Goal: Transaction & Acquisition: Book appointment/travel/reservation

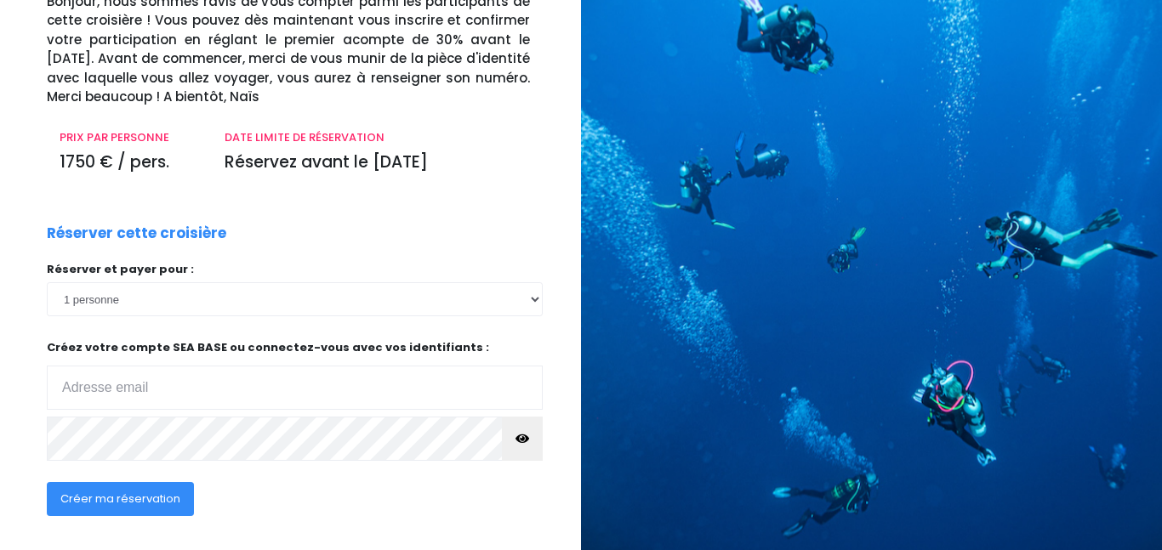
scroll to position [140, 0]
click at [529, 295] on select "1 personne 2 personnes 3 personnes 4 personnes 5 personnes 6 personnes" at bounding box center [295, 299] width 496 height 34
click at [393, 180] on div "DATE LIMITE DE RÉSERVATION Réservez avant le 10/10/25" at bounding box center [377, 156] width 331 height 57
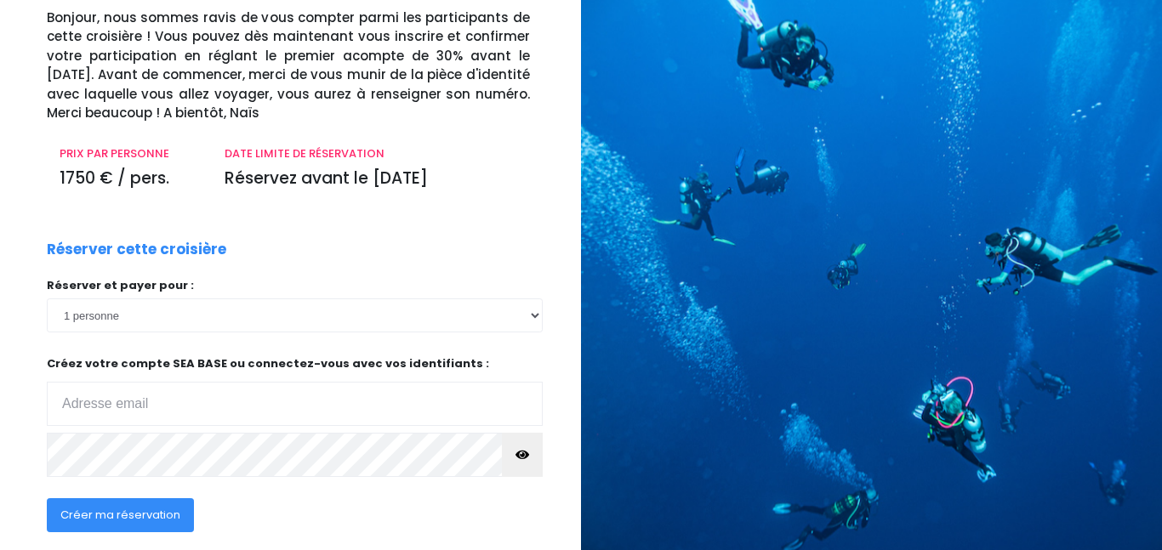
scroll to position [125, 0]
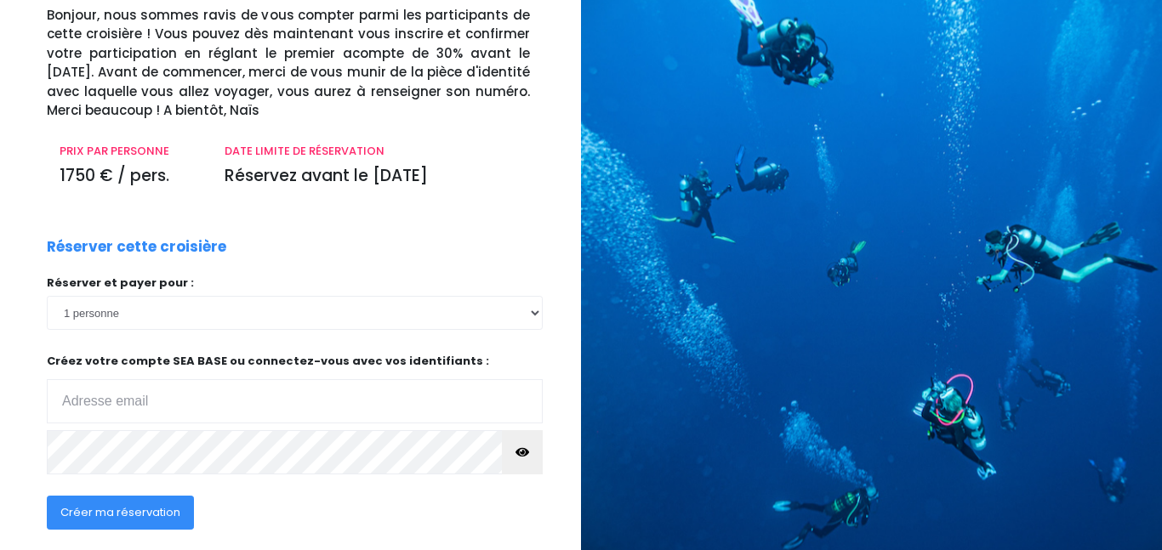
click at [543, 309] on div "Réserver cette croisière Réserver et payer pour : 1 personne 2 personnes 3 pers…" at bounding box center [294, 393] width 521 height 315
click at [533, 313] on select "1 personne 2 personnes 3 personnes 4 personnes 5 personnes 6 personnes" at bounding box center [295, 313] width 496 height 34
select select "2"
click at [47, 296] on select "1 personne 2 personnes 3 personnes 4 personnes 5 personnes 6 personnes" at bounding box center [295, 313] width 496 height 34
click at [424, 418] on input "email" at bounding box center [295, 401] width 496 height 44
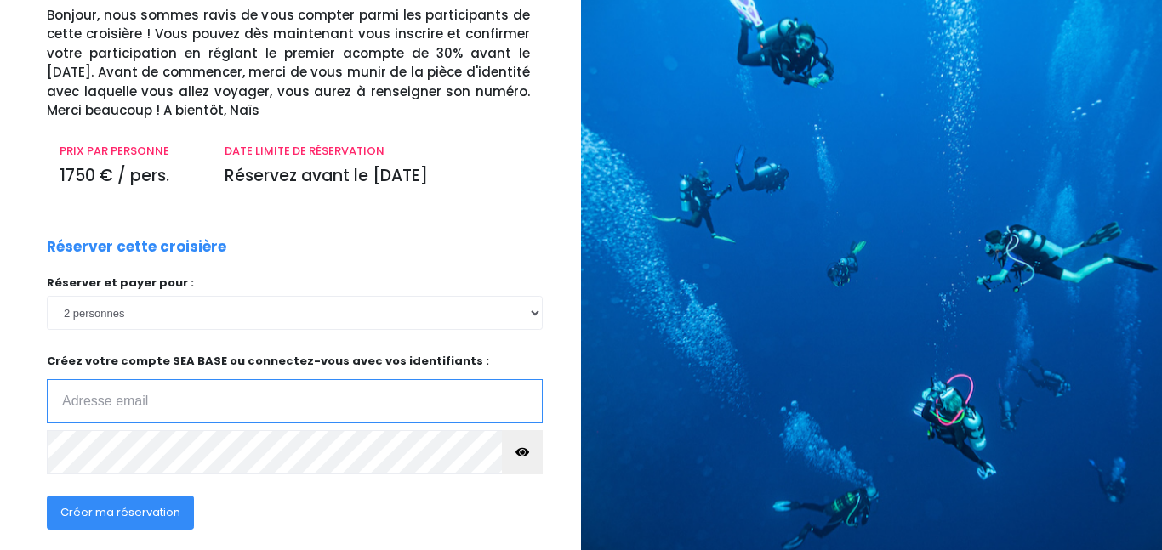
type input "benoit.bux@free.fr"
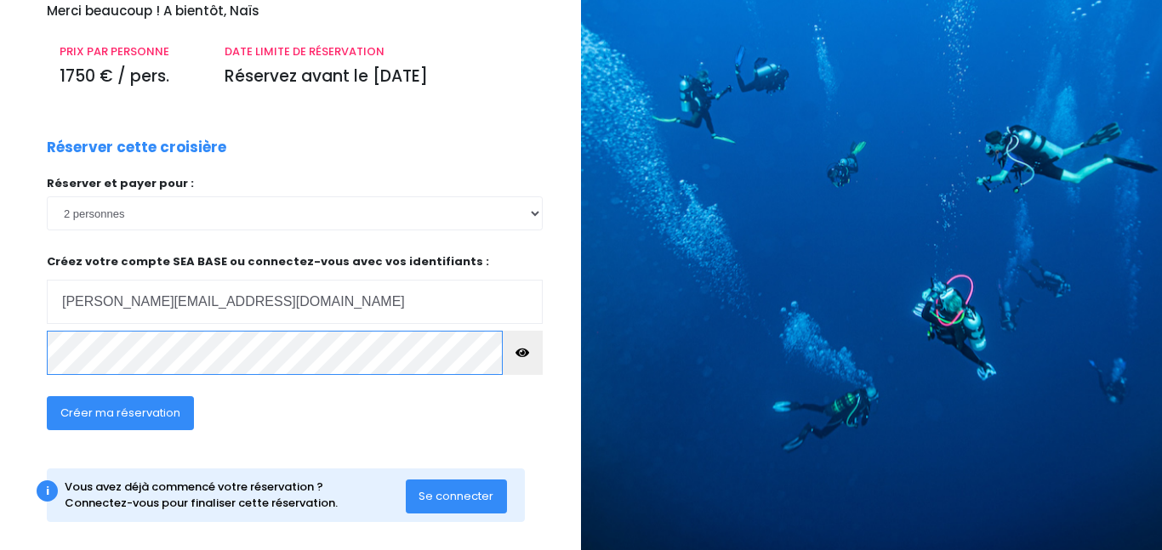
scroll to position [225, 0]
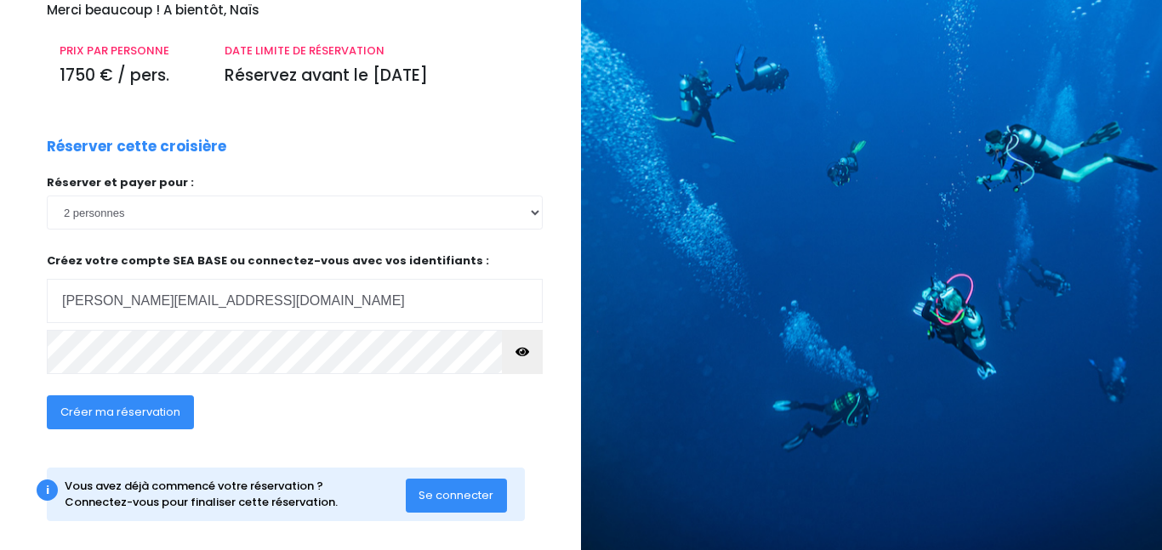
click at [162, 416] on span "Créer ma réservation" at bounding box center [120, 412] width 120 height 16
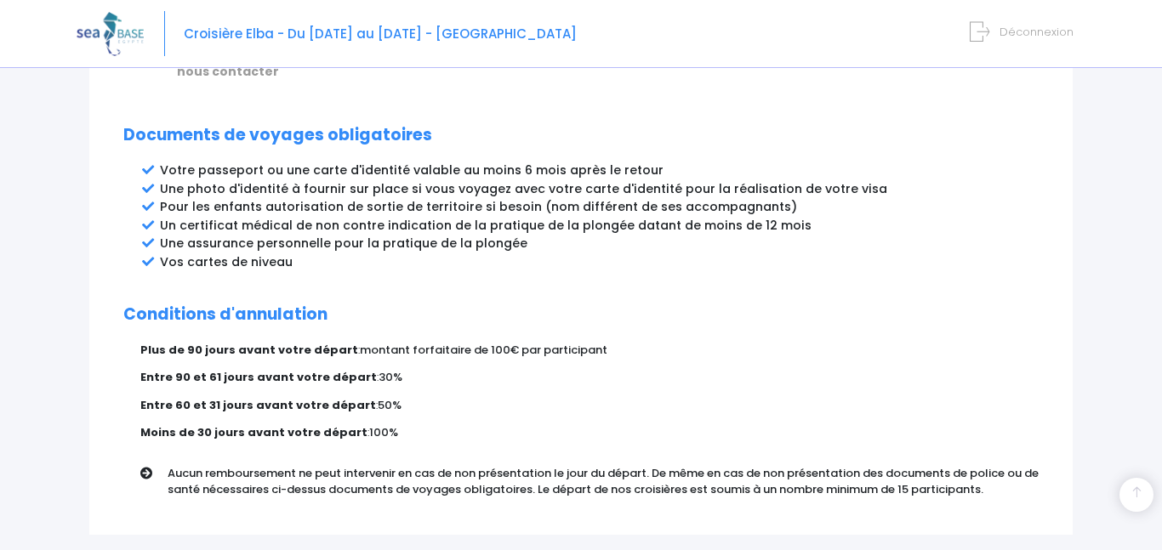
scroll to position [1005, 0]
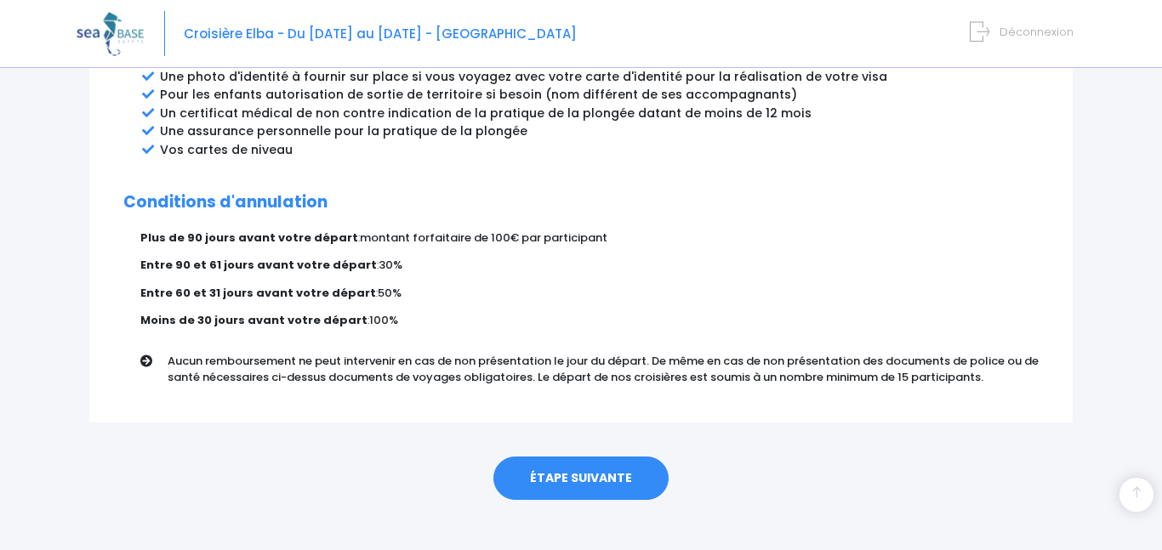
click at [588, 479] on link "ÉTAPE SUIVANTE" at bounding box center [580, 479] width 175 height 44
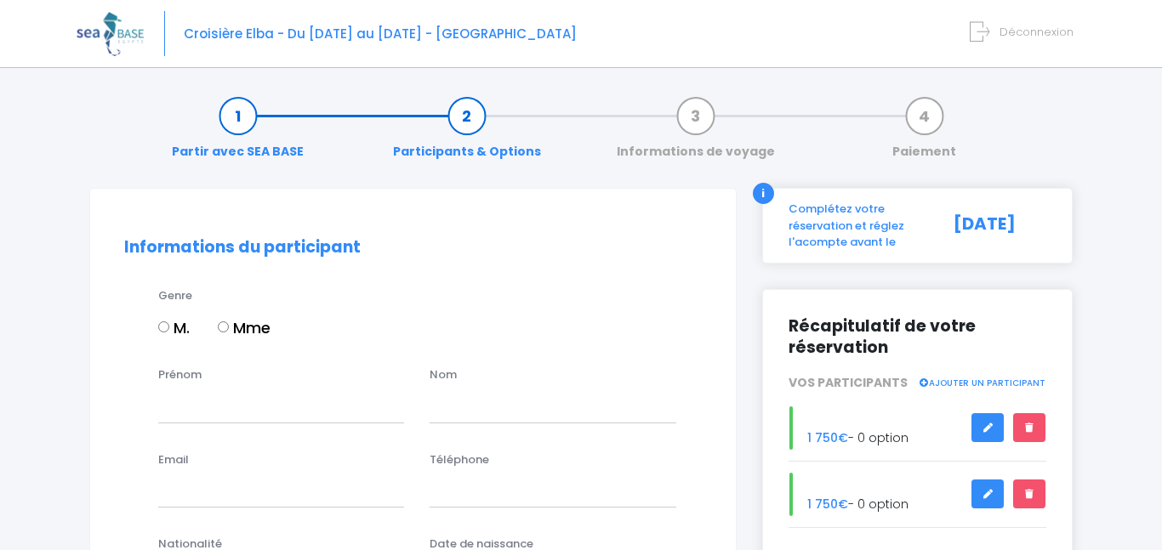
click at [171, 325] on label "M." at bounding box center [173, 327] width 31 height 23
click at [169, 325] on input "M." at bounding box center [163, 327] width 11 height 11
radio input "true"
click at [207, 405] on input "Prénom" at bounding box center [281, 406] width 246 height 34
type input "[PERSON_NAME]"
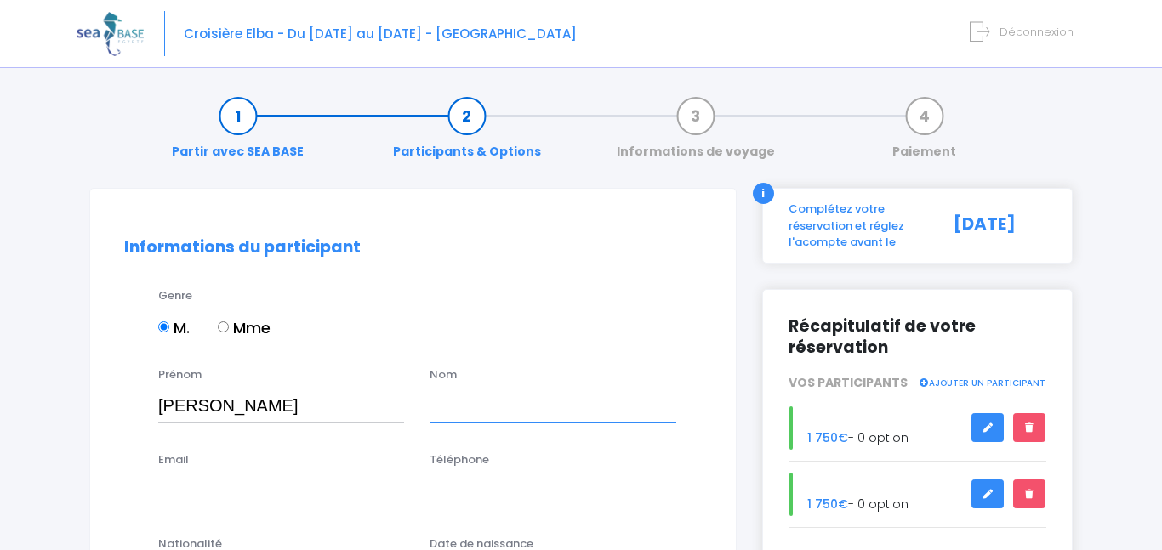
type input "buchsenschutz"
type input "benoit.bux@free.fr"
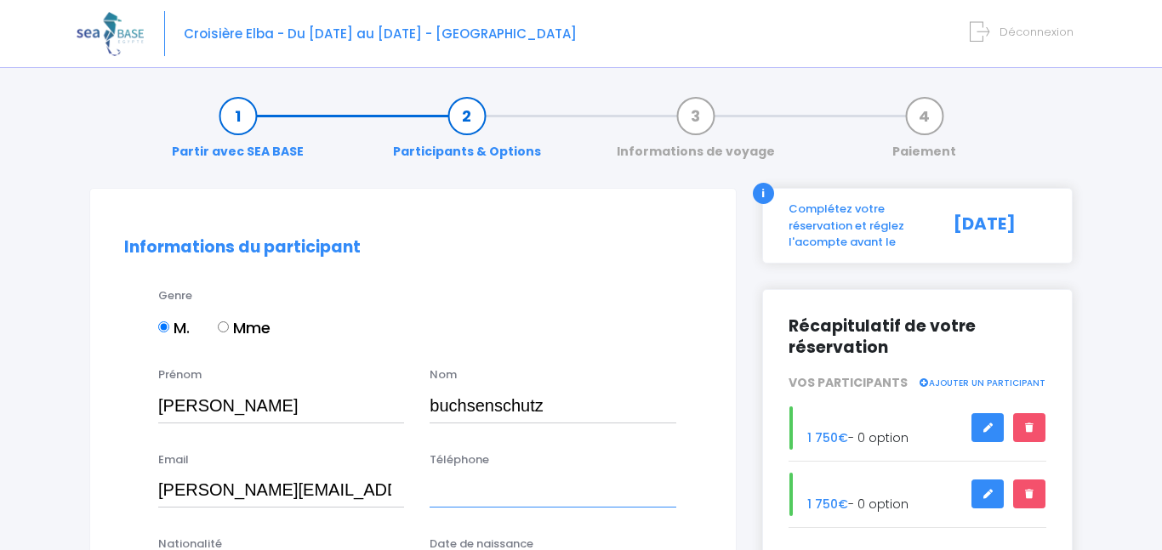
type input "0666686962"
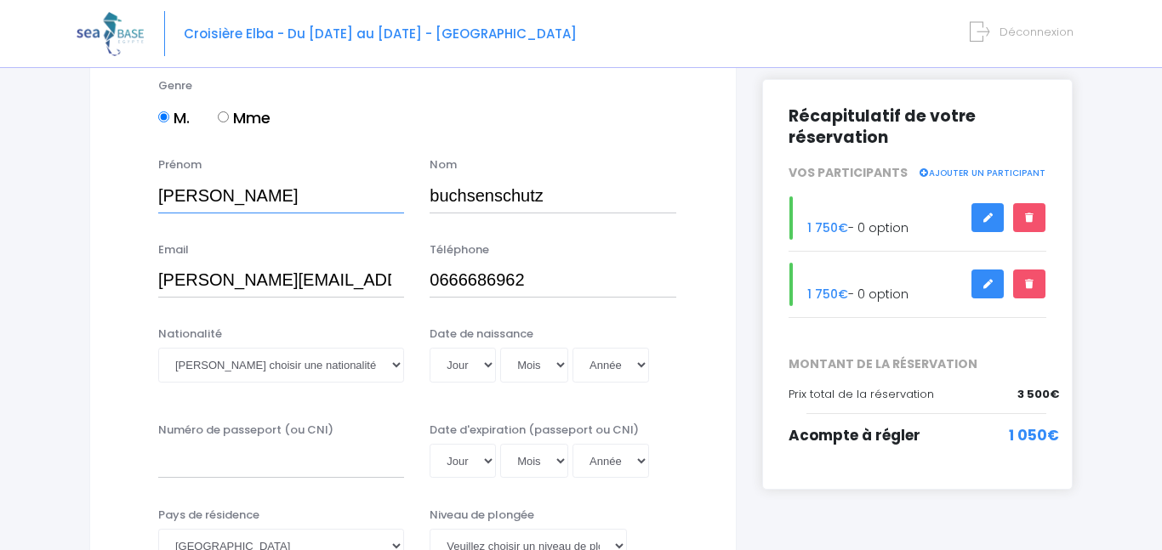
scroll to position [211, 0]
click at [390, 362] on select "Veuillez choisir une nationalité [DEMOGRAPHIC_DATA] Algerienne Allemande [GEOGR…" at bounding box center [281, 364] width 246 height 34
select select "Française"
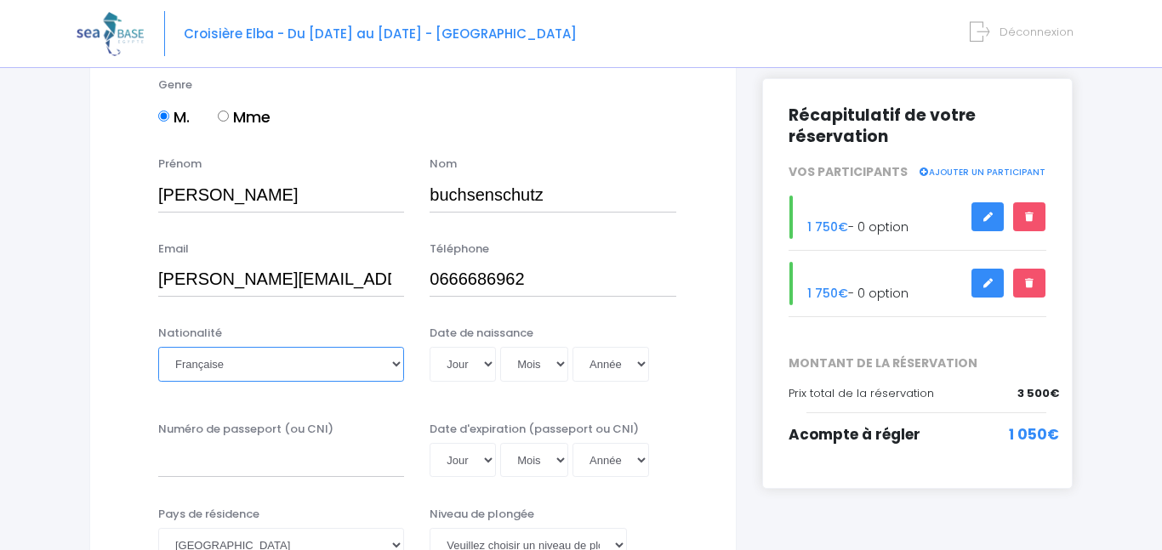
click at [158, 347] on select "Veuillez choisir une nationalité [DEMOGRAPHIC_DATA] Algerienne Allemande [GEOGR…" at bounding box center [281, 364] width 246 height 34
click at [484, 362] on select "Jour 01 02 03 04 05 06 07 08 09 10 11 12 13 14 15 16 17 18 19 20 21 22 23 24 25…" at bounding box center [463, 364] width 66 height 34
select select "23"
click at [430, 347] on select "Jour 01 02 03 04 05 06 07 08 09 10 11 12 13 14 15 16 17 18 19 20 21 22 23 24 25…" at bounding box center [463, 364] width 66 height 34
click at [558, 362] on select "Mois 01 02 03 04 05 06 07 08 09 10 11 12" at bounding box center [534, 364] width 68 height 34
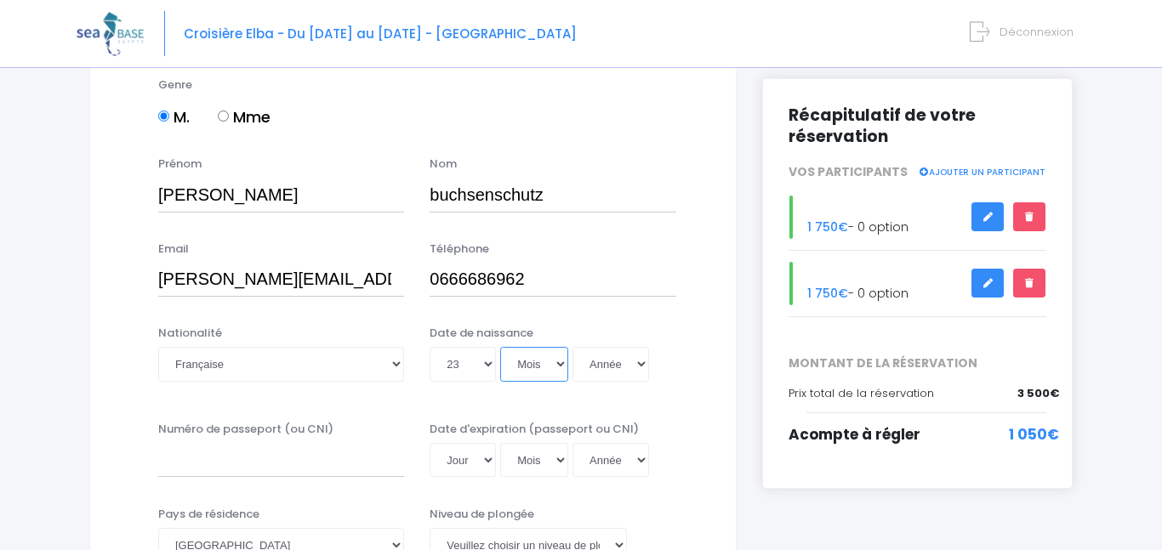
select select "03"
click at [500, 347] on select "Mois 01 02 03 04 05 06 07 08 09 10 11 12" at bounding box center [534, 364] width 68 height 34
click at [625, 367] on select "Année 2045 2044 2043 2042 2041 2040 2039 2038 2037 2036 2035 2034 2033 2032 203…" at bounding box center [610, 364] width 77 height 34
select select "1972"
click at [572, 347] on select "Année 2045 2044 2043 2042 2041 2040 2039 2038 2037 2036 2035 2034 2033 2032 203…" at bounding box center [610, 364] width 77 height 34
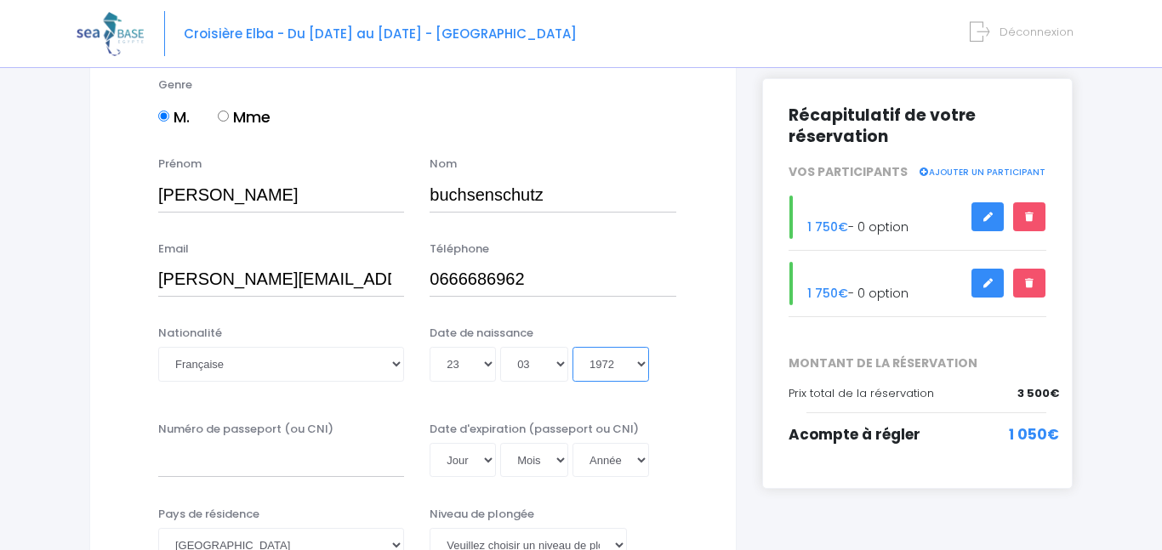
type input "1972-03-23"
click at [673, 366] on div "Jour 01 02 03 04 05 06 07 08 09 10 11 12 13 14 15 16 17 18 19 20 21 22 23 24 25…" at bounding box center [553, 364] width 246 height 34
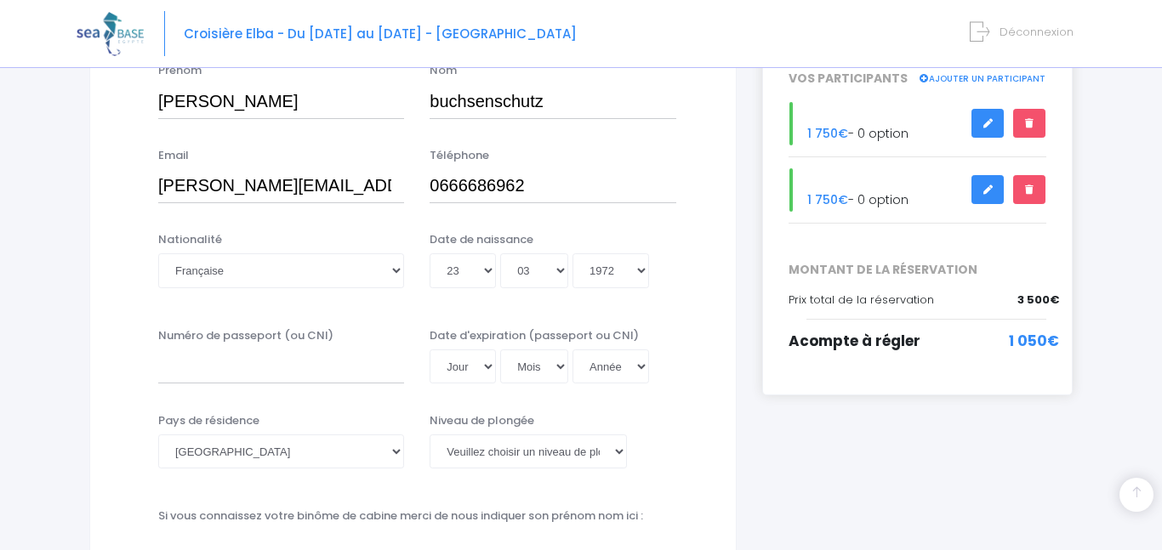
scroll to position [306, 0]
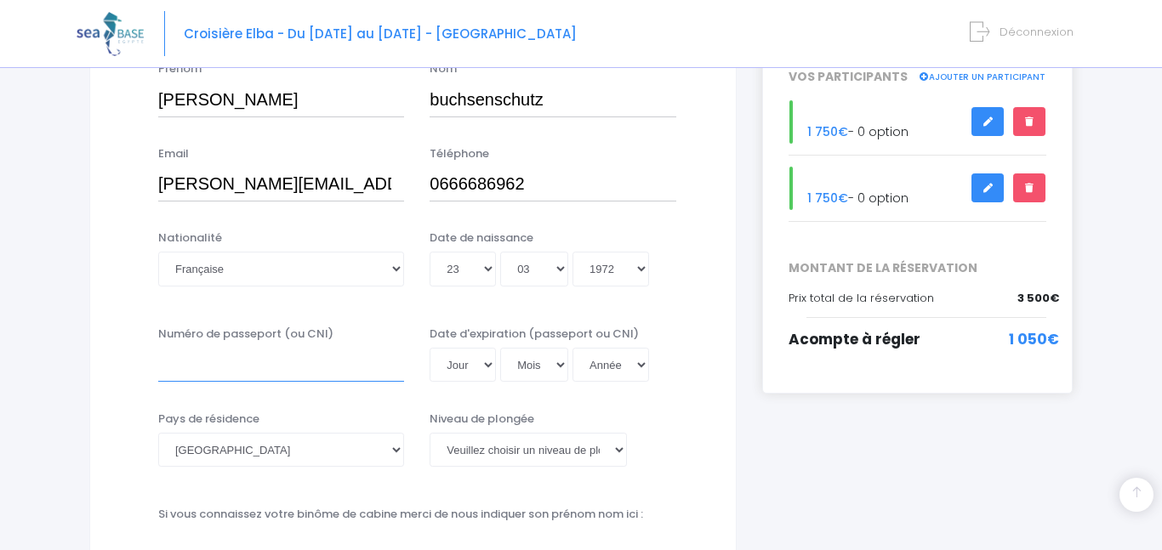
click at [219, 368] on input "Numéro de passeport (ou CNI)" at bounding box center [281, 365] width 246 height 34
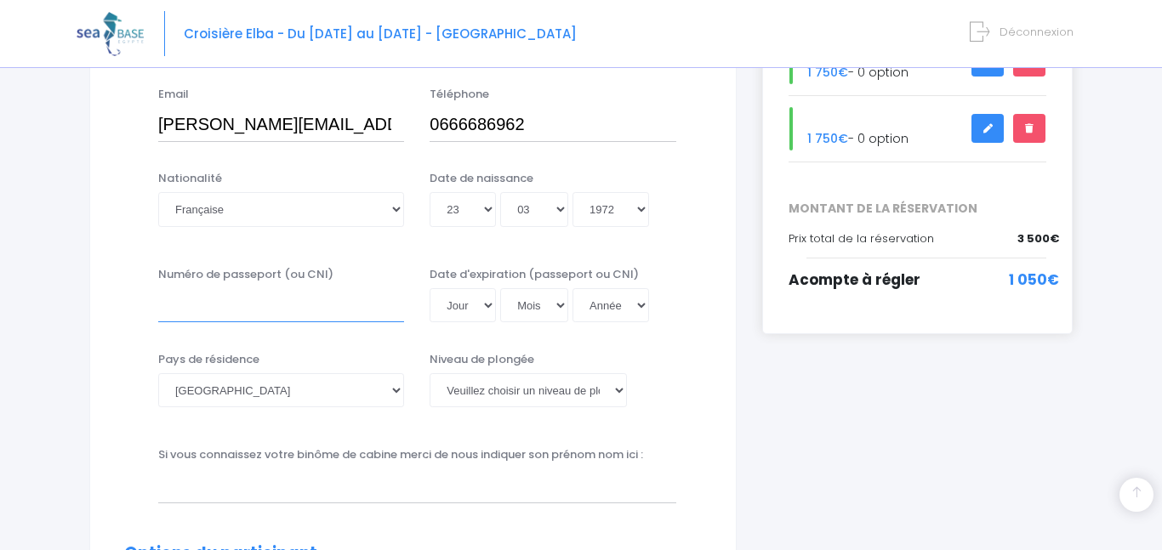
scroll to position [375, 0]
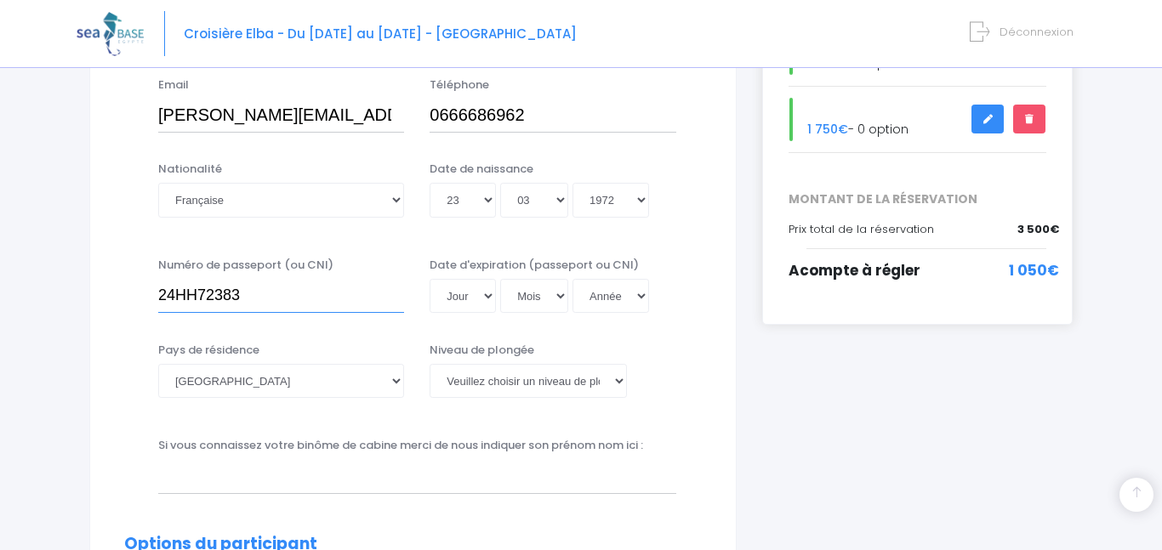
type input "24HH72383"
click at [487, 295] on select "Jour 01 02 03 04 05 06 07 08 09 10 11 12 13 14 15 16 17 18 19 20 21 22 23 24 25…" at bounding box center [463, 296] width 66 height 34
click at [430, 279] on select "Jour 01 02 03 04 05 06 07 08 09 10 11 12 13 14 15 16 17 18 19 20 21 22 23 24 25…" at bounding box center [463, 296] width 66 height 34
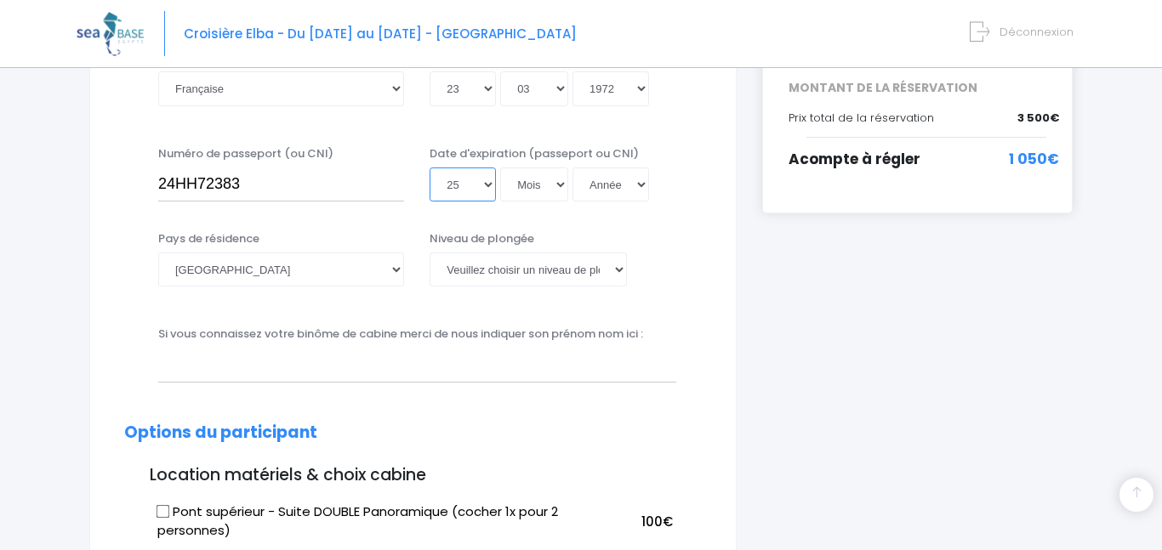
scroll to position [489, 0]
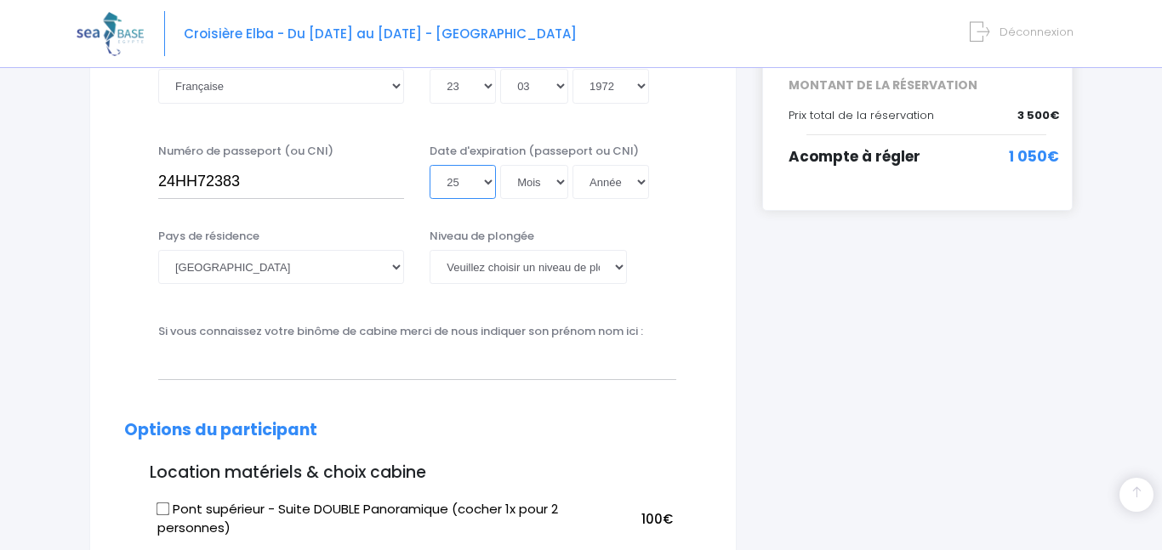
click at [482, 180] on select "Jour 01 02 03 04 05 06 07 08 09 10 11 12 13 14 15 16 17 18 19 20 21 22 23 24 25…" at bounding box center [463, 182] width 66 height 34
select select "26"
click at [430, 165] on select "Jour 01 02 03 04 05 06 07 08 09 10 11 12 13 14 15 16 17 18 19 20 21 22 23 24 25…" at bounding box center [463, 182] width 66 height 34
click at [553, 181] on select "Mois 01 02 03 04 05 06 07 08 09 10 11 12" at bounding box center [534, 182] width 68 height 34
select select "09"
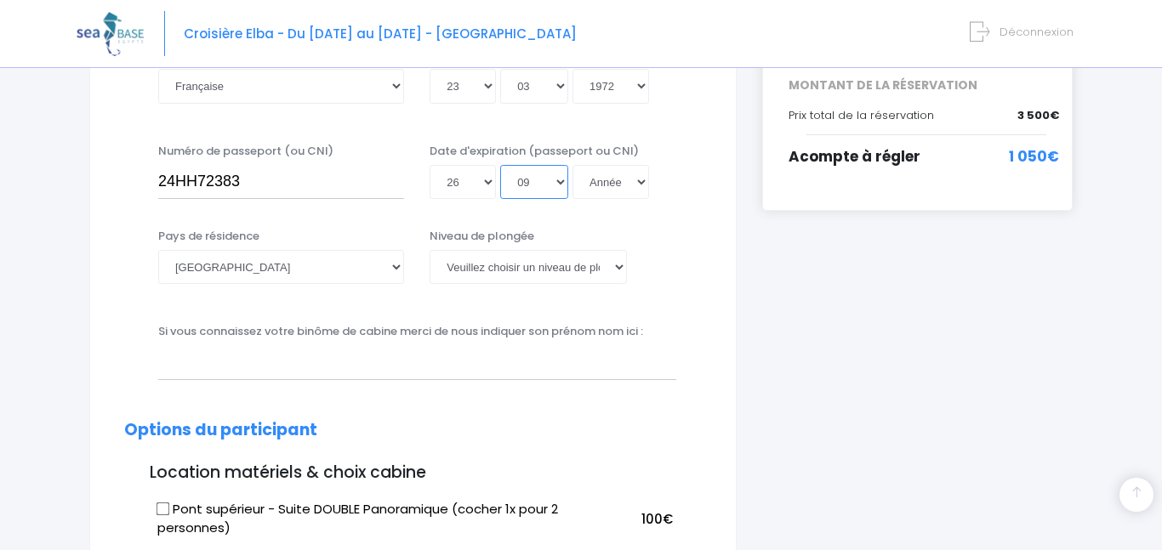
click at [500, 165] on select "Mois 01 02 03 04 05 06 07 08 09 10 11 12" at bounding box center [534, 182] width 68 height 34
click at [629, 188] on select "Année 2045 2044 2043 2042 2041 2040 2039 2038 2037 2036 2035 2034 2033 2032 203…" at bounding box center [610, 182] width 77 height 34
select select "2034"
click at [572, 165] on select "Année 2045 2044 2043 2042 2041 2040 2039 2038 2037 2036 2035 2034 2033 2032 203…" at bounding box center [610, 182] width 77 height 34
type input "2034-09-26"
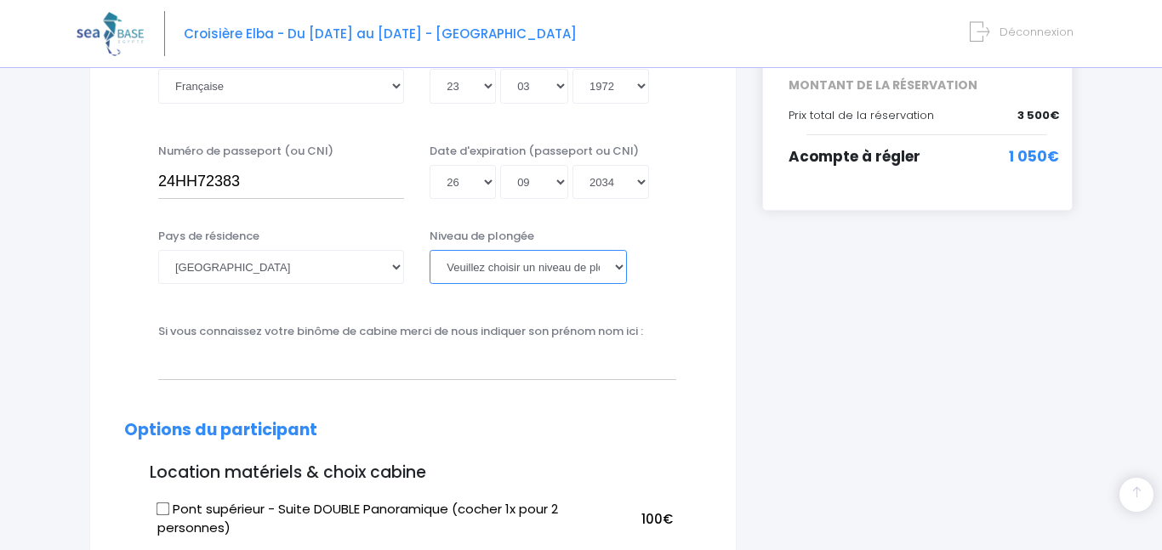
click at [475, 267] on select "Veuillez choisir un niveau de plongée Non plongeur Junior OW diver Adventure OW…" at bounding box center [528, 267] width 197 height 34
select select "N2"
click at [430, 250] on select "Veuillez choisir un niveau de plongée Non plongeur Junior OW diver Adventure OW…" at bounding box center [528, 267] width 197 height 34
click at [277, 360] on input "text" at bounding box center [417, 362] width 518 height 34
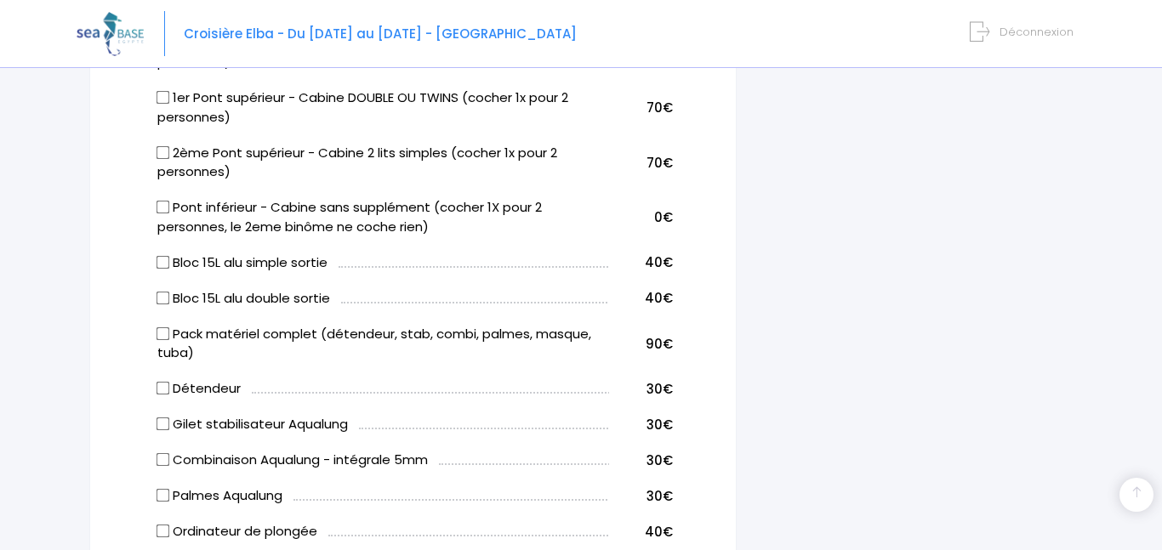
scroll to position [964, 0]
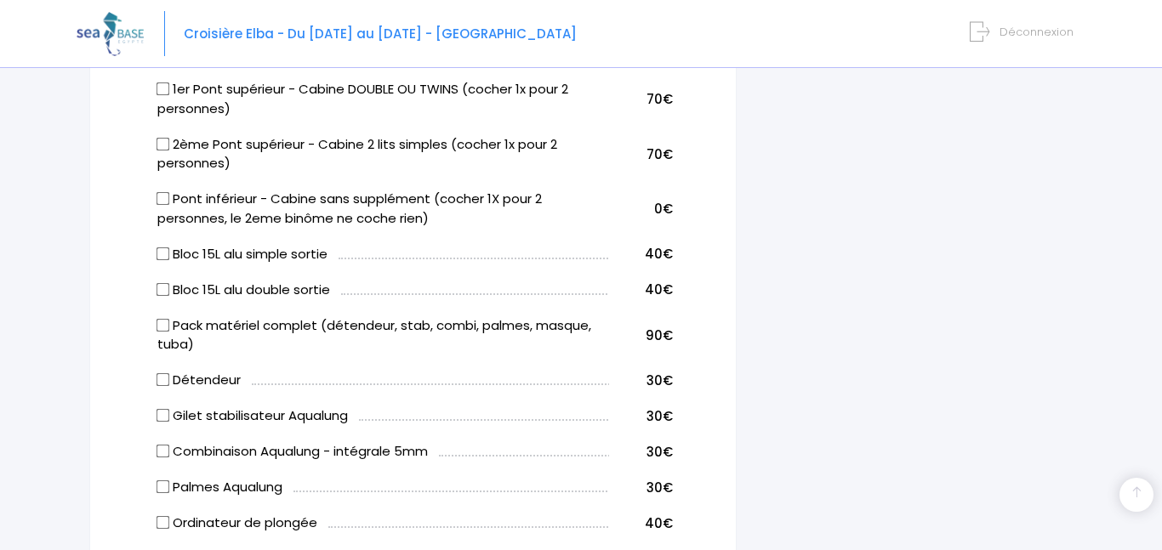
type input "Céline Georjon"
click at [259, 254] on label "Bloc 15L alu simple sortie" at bounding box center [242, 255] width 170 height 20
click at [170, 254] on input "Bloc 15L alu simple sortie" at bounding box center [164, 254] width 14 height 14
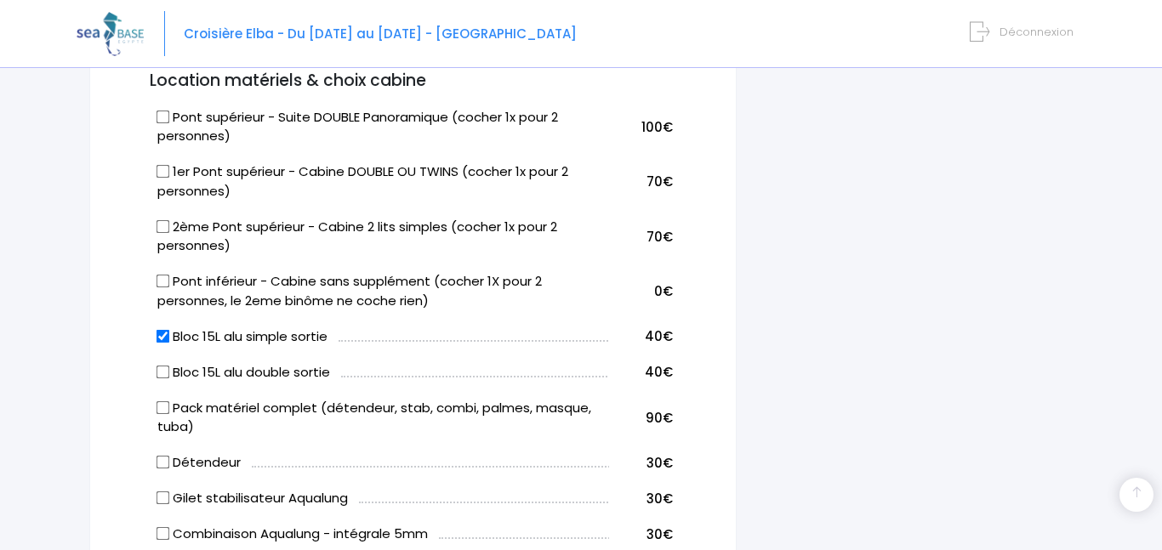
scroll to position [884, 0]
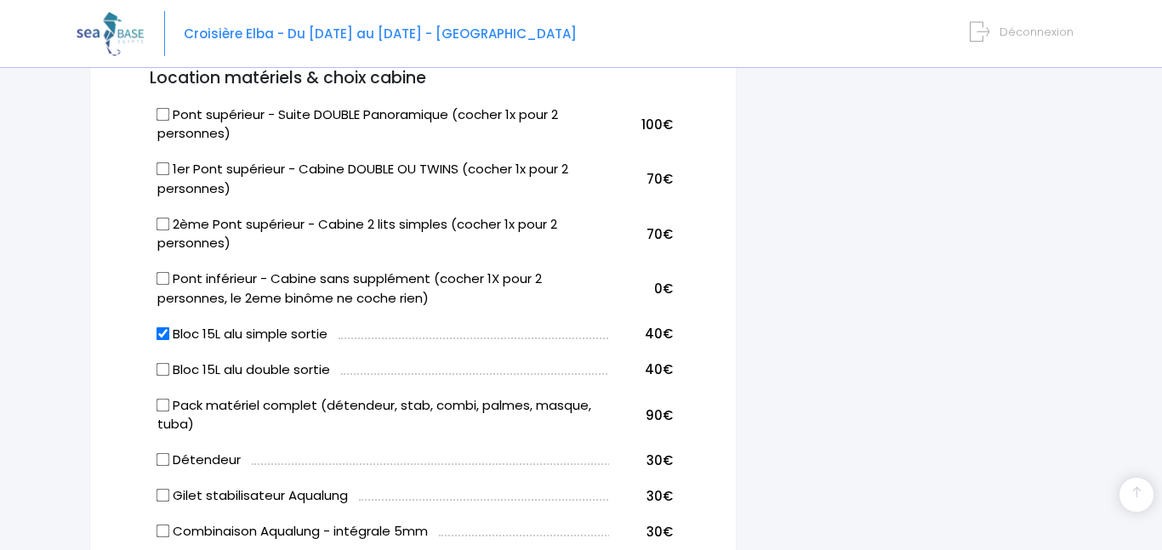
click at [160, 329] on input "Bloc 15L alu simple sortie" at bounding box center [164, 334] width 14 height 14
checkbox input "false"
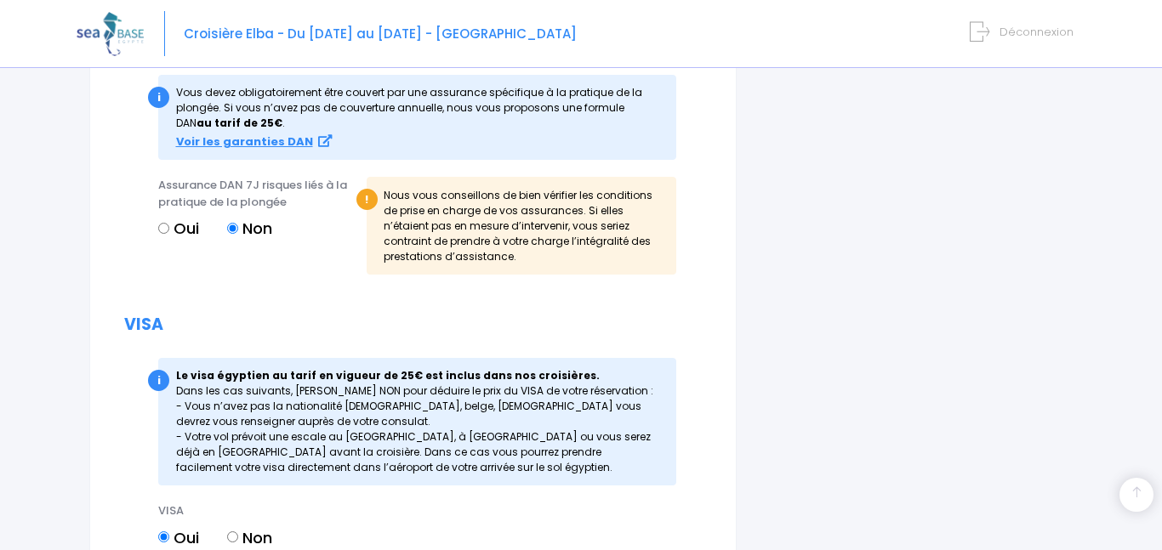
scroll to position [2162, 0]
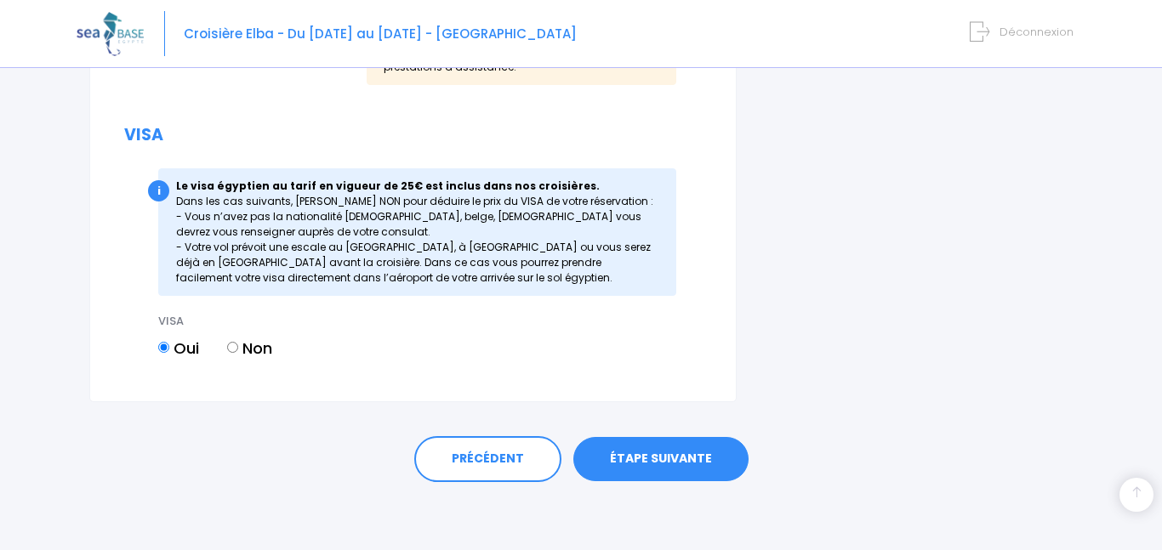
click at [629, 462] on link "ÉTAPE SUIVANTE" at bounding box center [660, 459] width 175 height 44
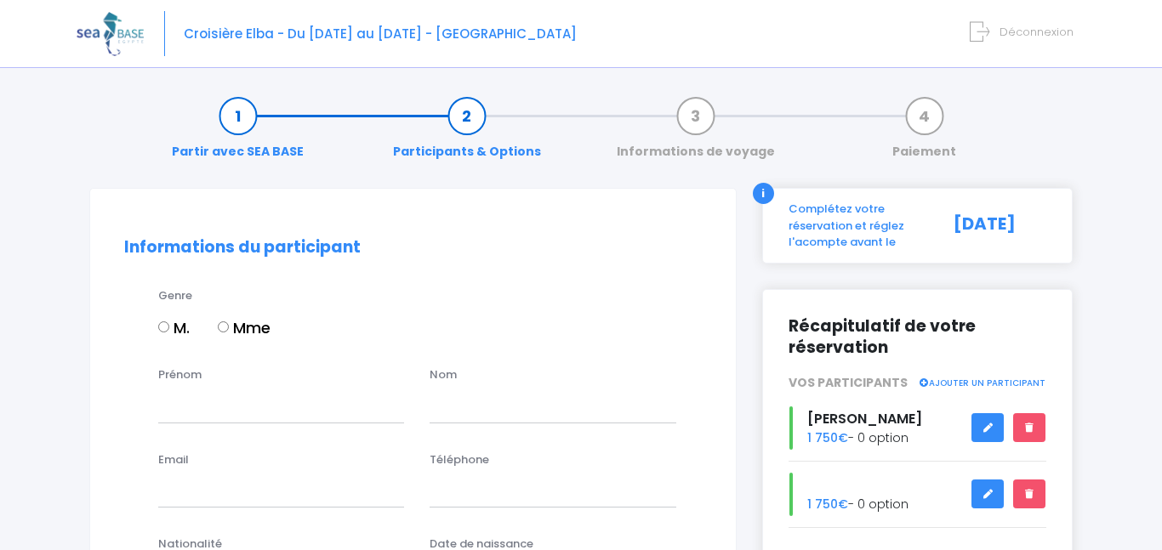
click at [225, 328] on input "Mme" at bounding box center [223, 327] width 11 height 11
radio input "true"
click at [242, 390] on input "Prénom" at bounding box center [281, 406] width 246 height 34
type input "Céline"
type input "GEORJON"
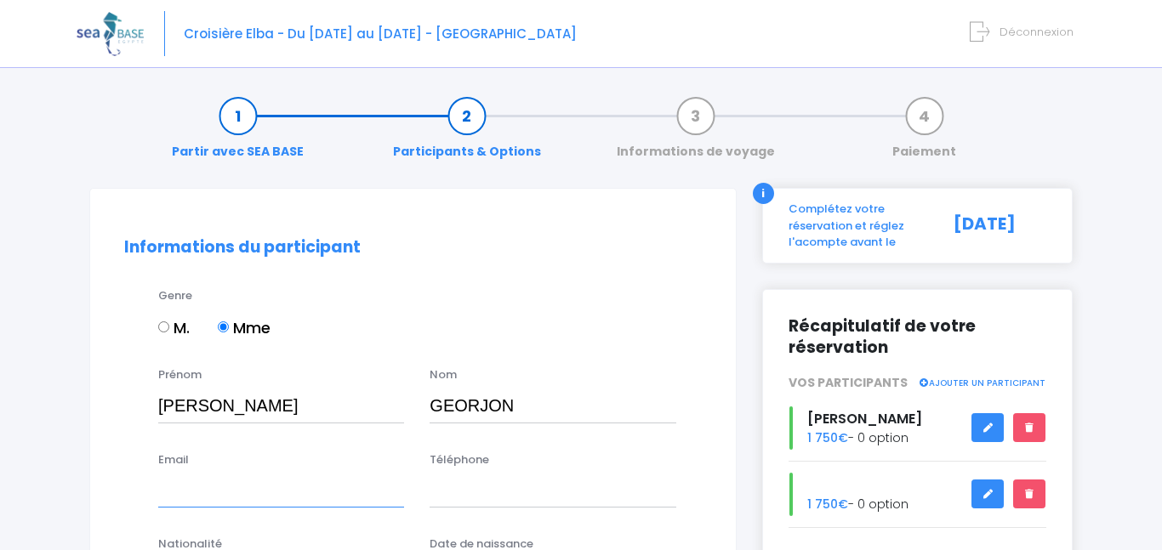
type input "cgeorjon7@gmail.com"
type input "0616103385"
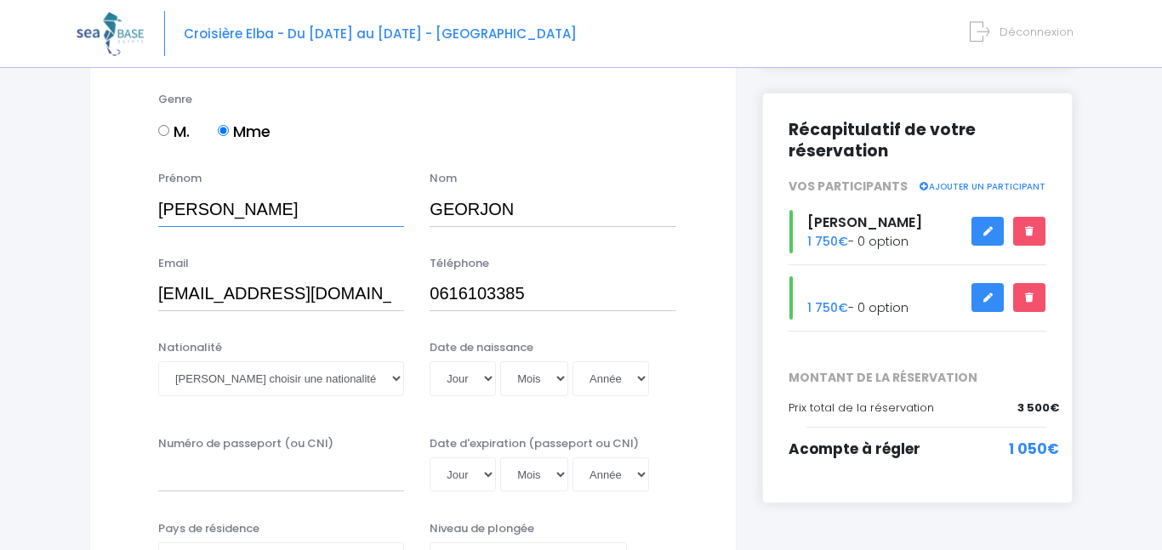
scroll to position [197, 0]
click at [399, 377] on select "Veuillez choisir une nationalité Afghane Albanaise Algerienne Allemande America…" at bounding box center [281, 378] width 246 height 34
select select "Française"
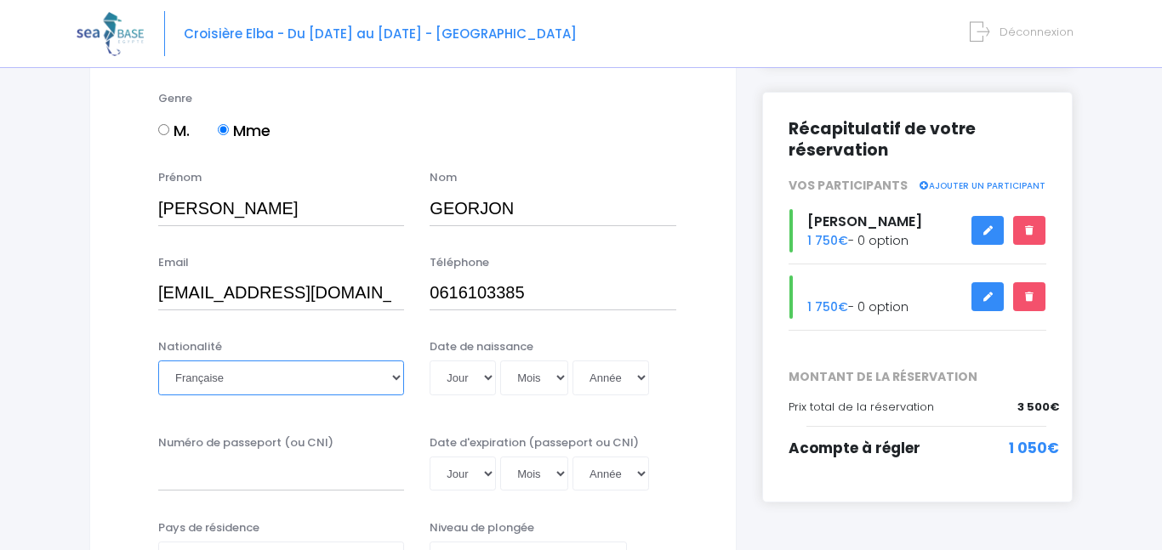
click at [158, 361] on select "Veuillez choisir une nationalité Afghane Albanaise Algerienne Allemande America…" at bounding box center [281, 378] width 246 height 34
click at [483, 378] on select "Jour 01 02 03 04 05 06 07 08 09 10 11 12 13 14 15 16 17 18 19 20 21 22 23 24 25…" at bounding box center [463, 378] width 66 height 34
select select "20"
click at [430, 361] on select "Jour 01 02 03 04 05 06 07 08 09 10 11 12 13 14 15 16 17 18 19 20 21 22 23 24 25…" at bounding box center [463, 378] width 66 height 34
click at [556, 379] on select "Mois 01 02 03 04 05 06 07 08 09 10 11 12" at bounding box center [534, 378] width 68 height 34
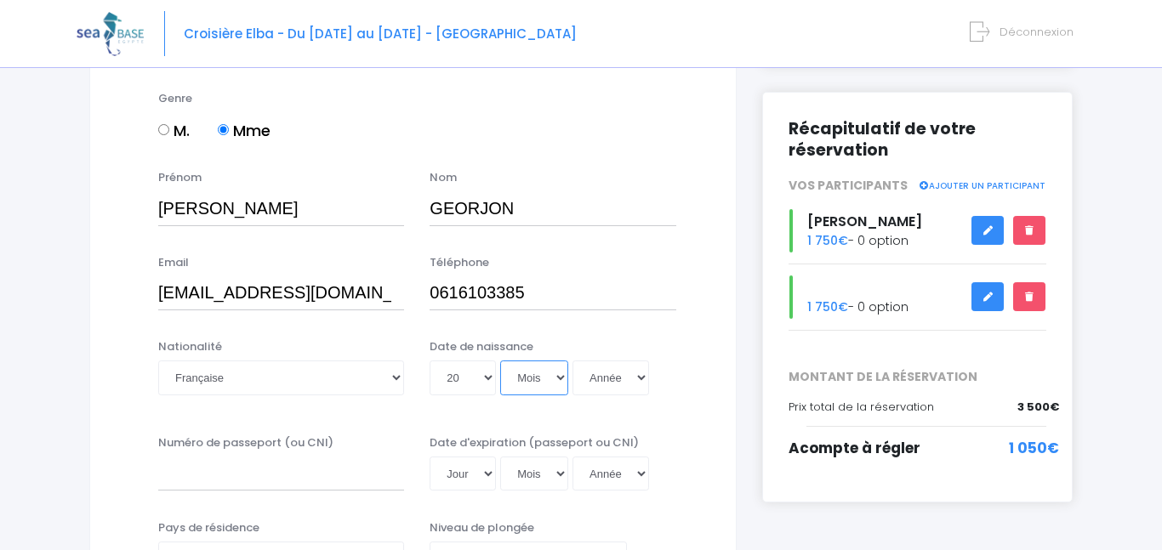
select select "01"
click at [500, 361] on select "Mois 01 02 03 04 05 06 07 08 09 10 11 12" at bounding box center [534, 378] width 68 height 34
click at [631, 379] on select "Année 2045 2044 2043 2042 2041 2040 2039 2038 2037 2036 2035 2034 2033 2032 203…" at bounding box center [610, 378] width 77 height 34
select select "1976"
click at [572, 361] on select "Année 2045 2044 2043 2042 2041 2040 2039 2038 2037 2036 2035 2034 2033 2032 203…" at bounding box center [610, 378] width 77 height 34
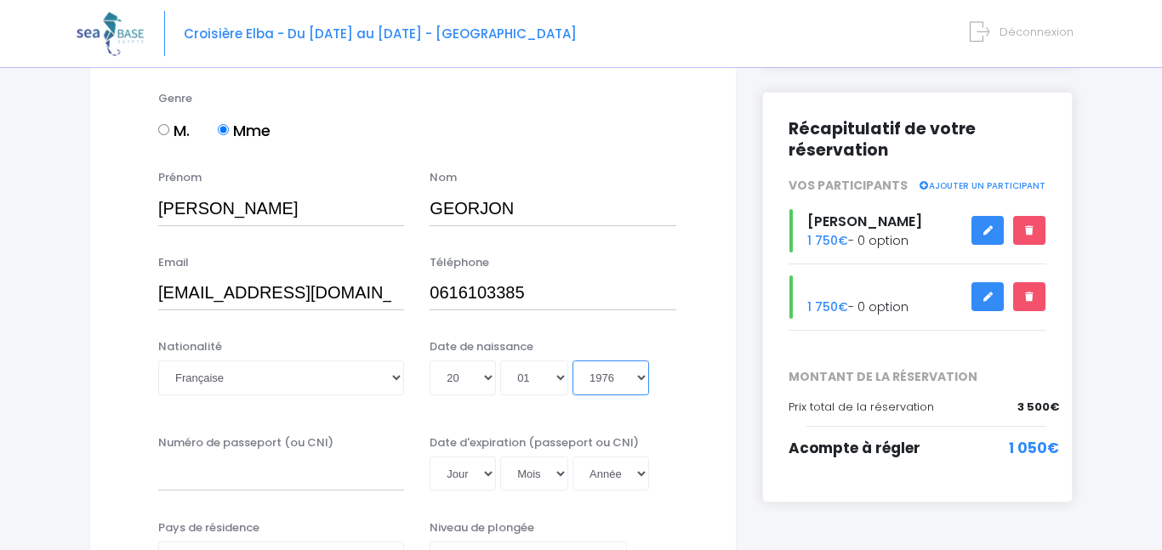
type input "1976-01-20"
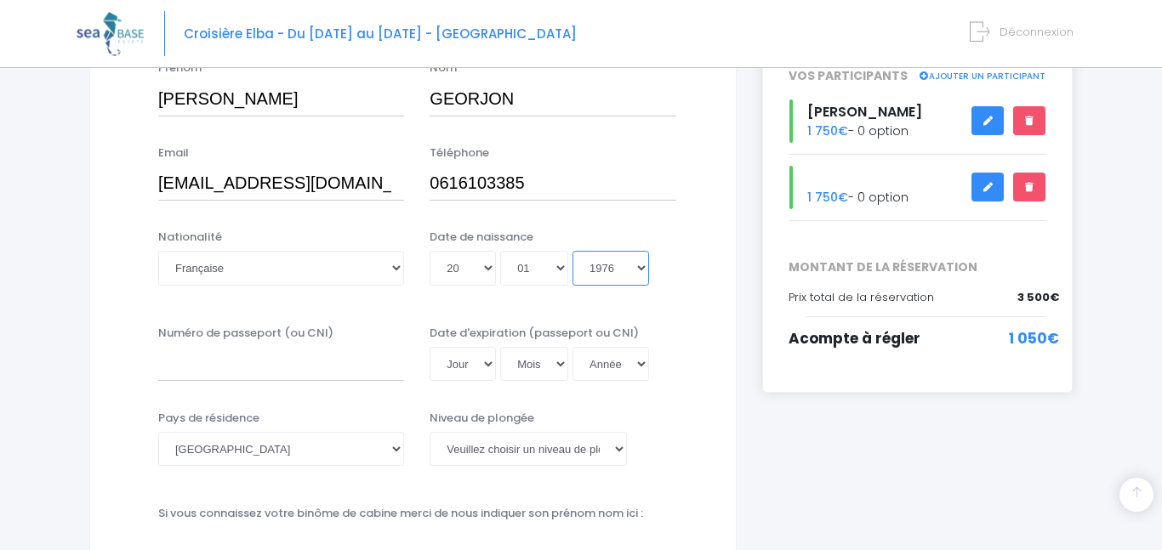
scroll to position [310, 0]
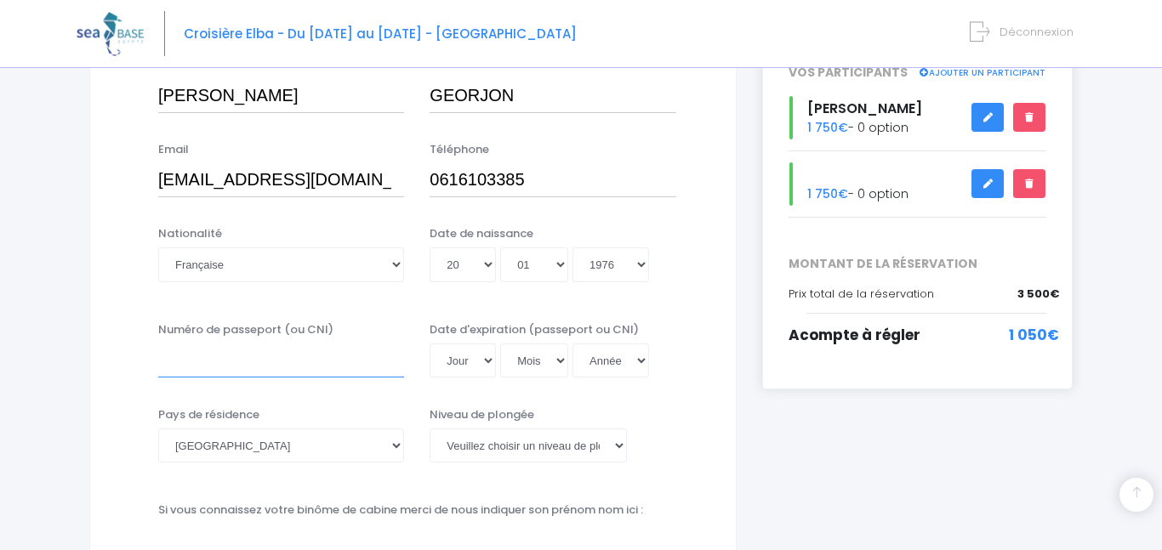
click at [356, 353] on input "Numéro de passeport (ou CNI)" at bounding box center [281, 361] width 246 height 34
type input "16CI70035"
click at [480, 358] on select "Jour 01 02 03 04 05 06 07 08 09 10 11 12 13 14 15 16 17 18 19 20 21 22 23 24 25…" at bounding box center [463, 361] width 66 height 34
select select "02"
click at [430, 344] on select "Jour 01 02 03 04 05 06 07 08 09 10 11 12 13 14 15 16 17 18 19 20 21 22 23 24 25…" at bounding box center [463, 361] width 66 height 34
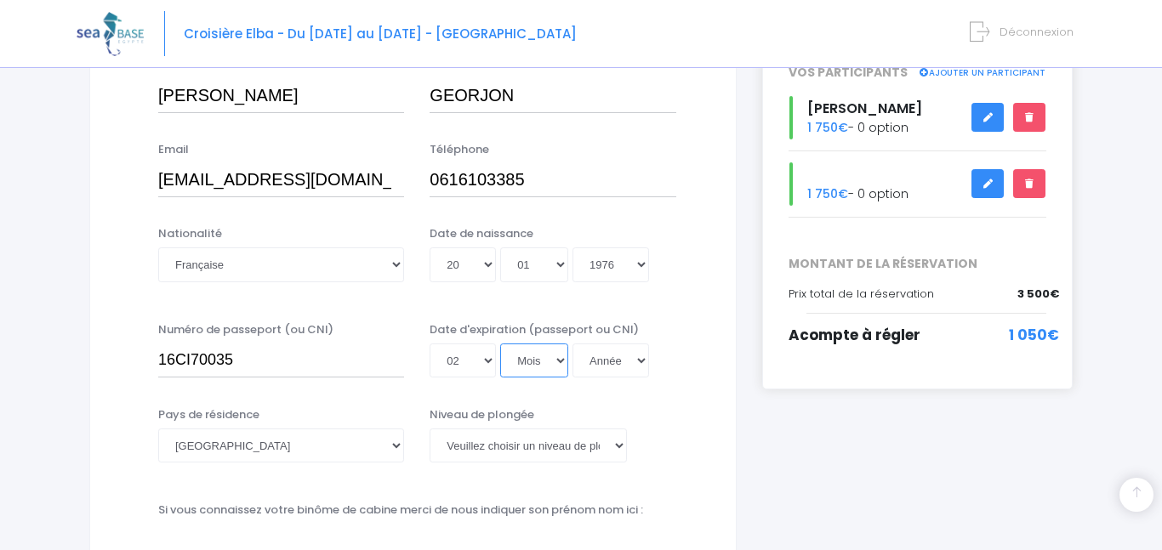
click at [554, 353] on select "Mois 01 02 03 04 05 06 07 08 09 10 11 12" at bounding box center [534, 361] width 68 height 34
select select "01"
click at [500, 344] on select "Mois 01 02 03 04 05 06 07 08 09 10 11 12" at bounding box center [534, 361] width 68 height 34
click at [627, 356] on select "Année 2045 2044 2043 2042 2041 2040 2039 2038 2037 2036 2035 2034 2033 2032 203…" at bounding box center [610, 361] width 77 height 34
select select "2027"
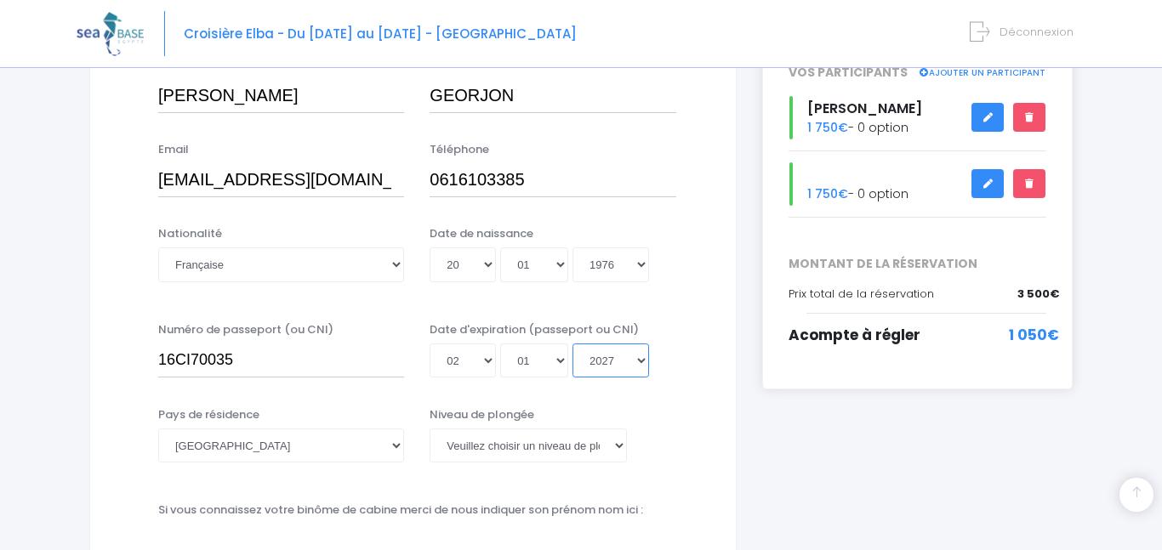
click at [572, 344] on select "Année 2045 2044 2043 2042 2041 2040 2039 2038 2037 2036 2035 2034 2033 2032 203…" at bounding box center [610, 361] width 77 height 34
type input "2027-01-02"
click at [518, 441] on select "Veuillez choisir un niveau de plongée Non plongeur Junior OW diver Adventure OW…" at bounding box center [528, 446] width 197 height 34
select select "N2"
click at [430, 429] on select "Veuillez choisir un niveau de plongée Non plongeur Junior OW diver Adventure OW…" at bounding box center [528, 446] width 197 height 34
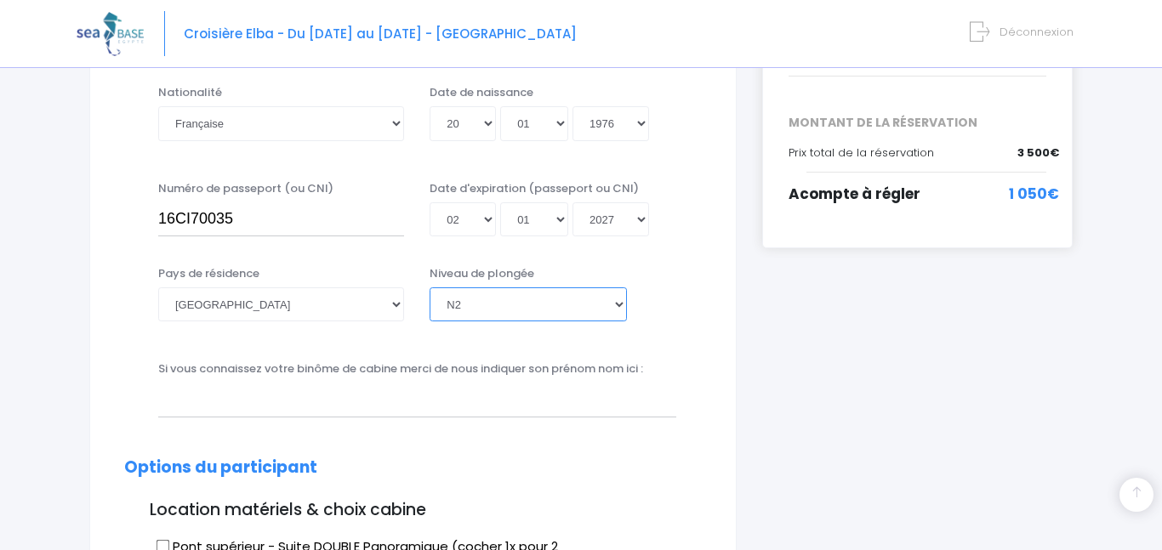
scroll to position [459, 0]
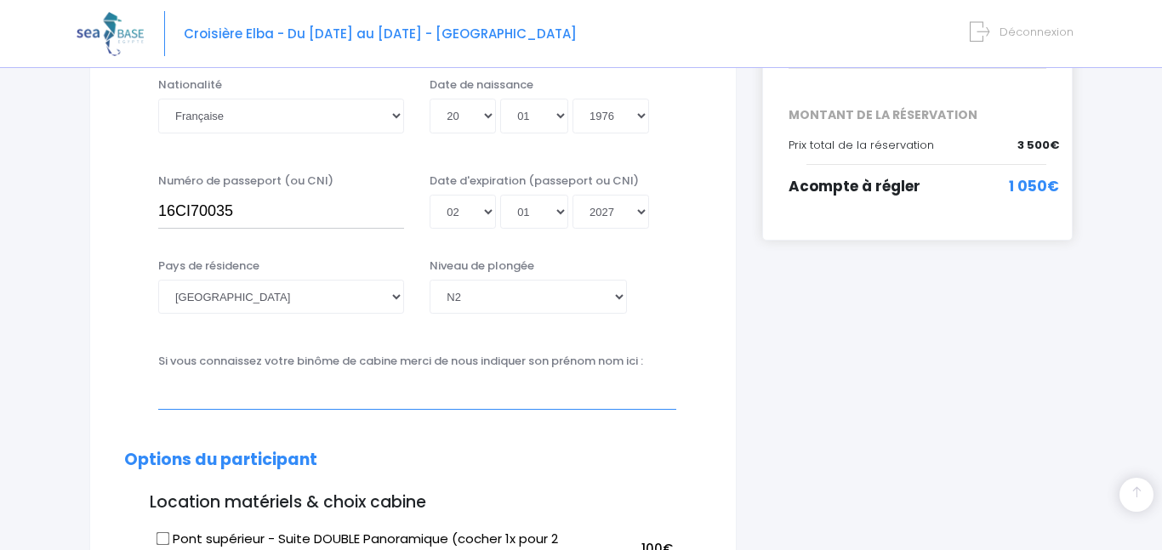
click at [468, 388] on input "text" at bounding box center [417, 392] width 518 height 34
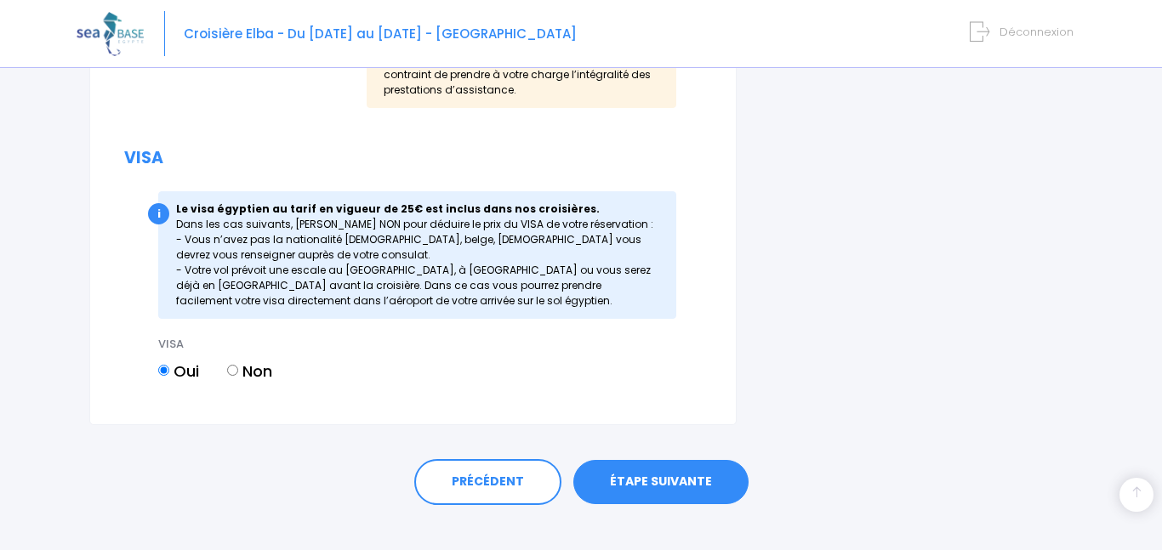
scroll to position [2162, 0]
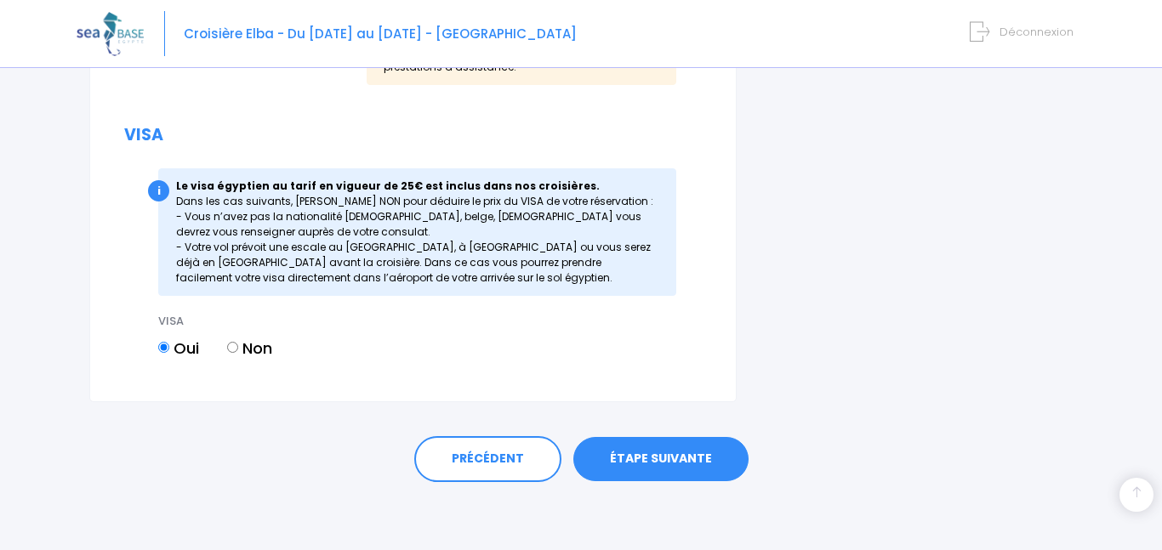
type input "benoit buchsenschutz"
click at [675, 464] on link "ÉTAPE SUIVANTE" at bounding box center [660, 459] width 175 height 44
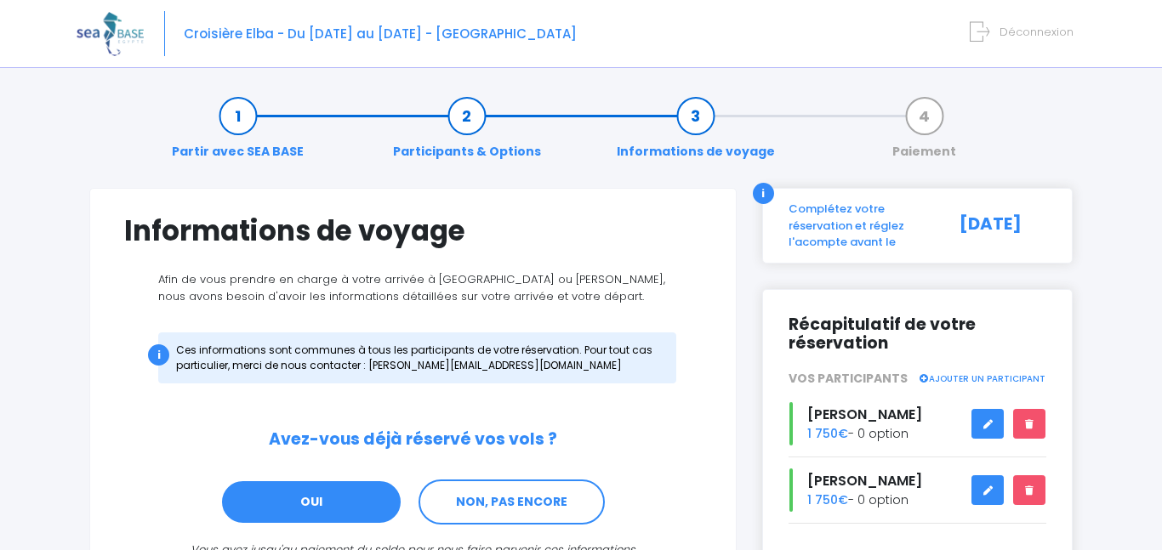
click at [349, 493] on link "OUI" at bounding box center [311, 503] width 182 height 46
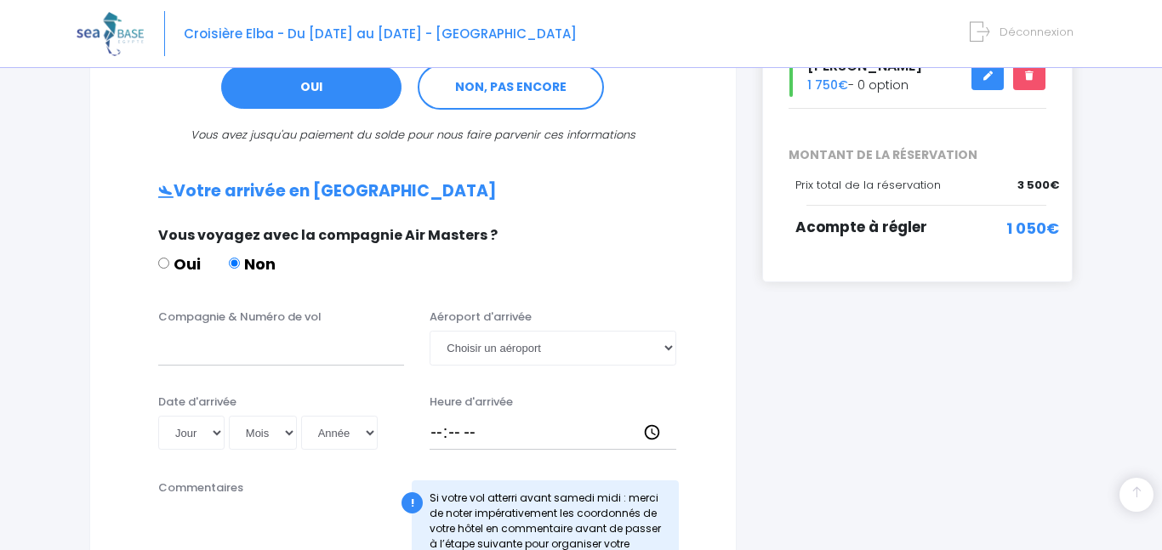
scroll to position [405, 0]
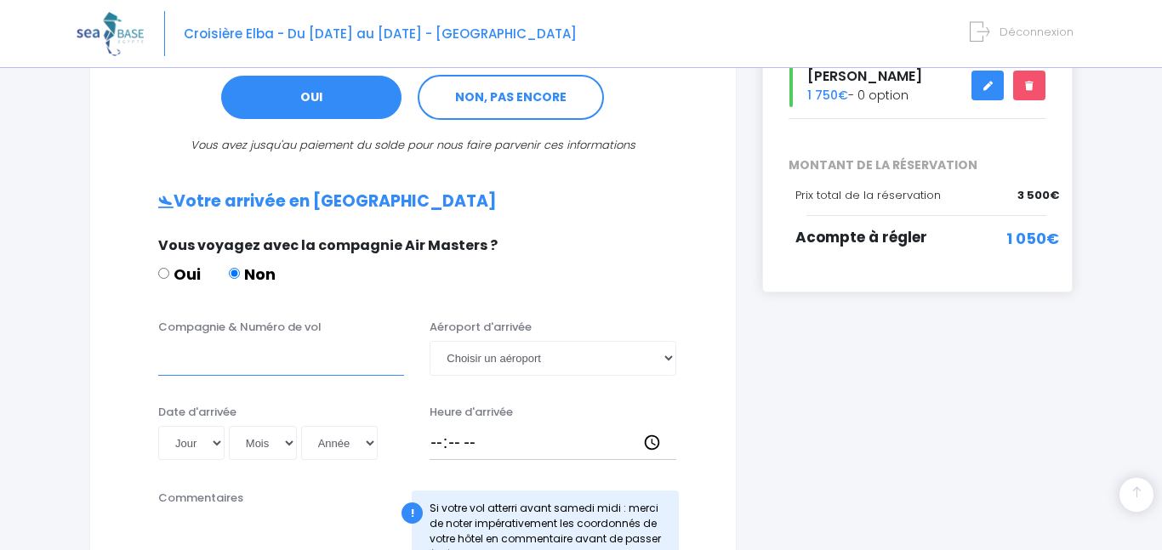
click at [245, 357] on input "Compagnie & Numéro de vol" at bounding box center [281, 358] width 246 height 34
type input "EasyJet EJU4657"
click at [666, 355] on select "Choisir un aéroport Hurghada Marsa Alam" at bounding box center [553, 358] width 246 height 34
select select "Hurghada"
click at [430, 341] on select "Choisir un aéroport Hurghada Marsa Alam" at bounding box center [553, 358] width 246 height 34
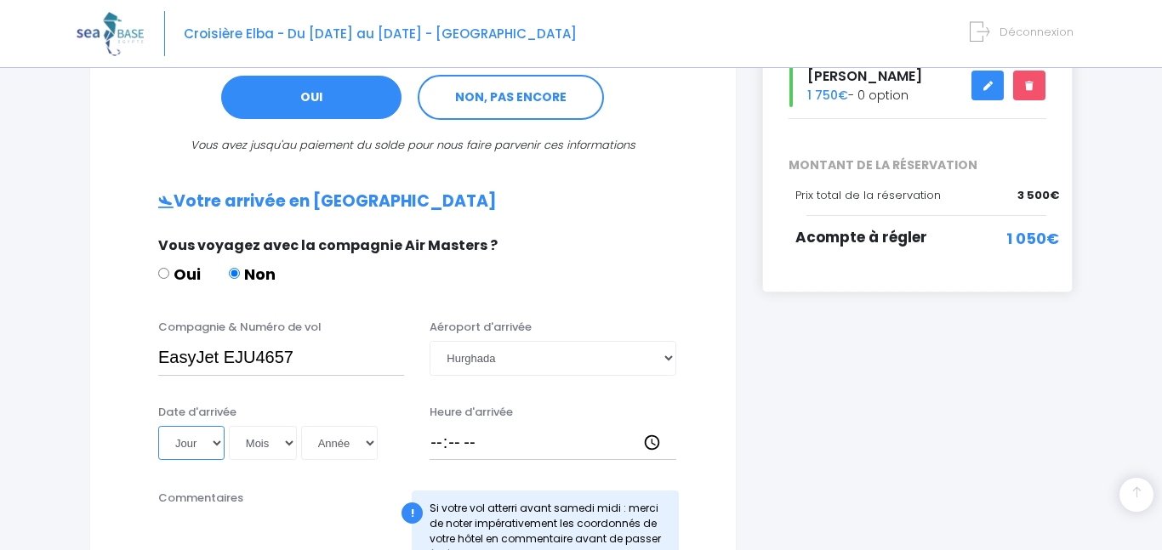
click at [208, 434] on select "Jour 01 02 03 04 05 06 07 08 09 10 11 12 13 14 15 16 17 18 19 20 21 22 23 24 25…" at bounding box center [191, 443] width 66 height 34
select select "16"
click at [158, 426] on select "Jour 01 02 03 04 05 06 07 08 09 10 11 12 13 14 15 16 17 18 19 20 21 22 23 24 25…" at bounding box center [191, 443] width 66 height 34
click at [286, 441] on select "Mois 01 02 03 04 05 06 07 08 09 10 11 12" at bounding box center [263, 443] width 68 height 34
select select "05"
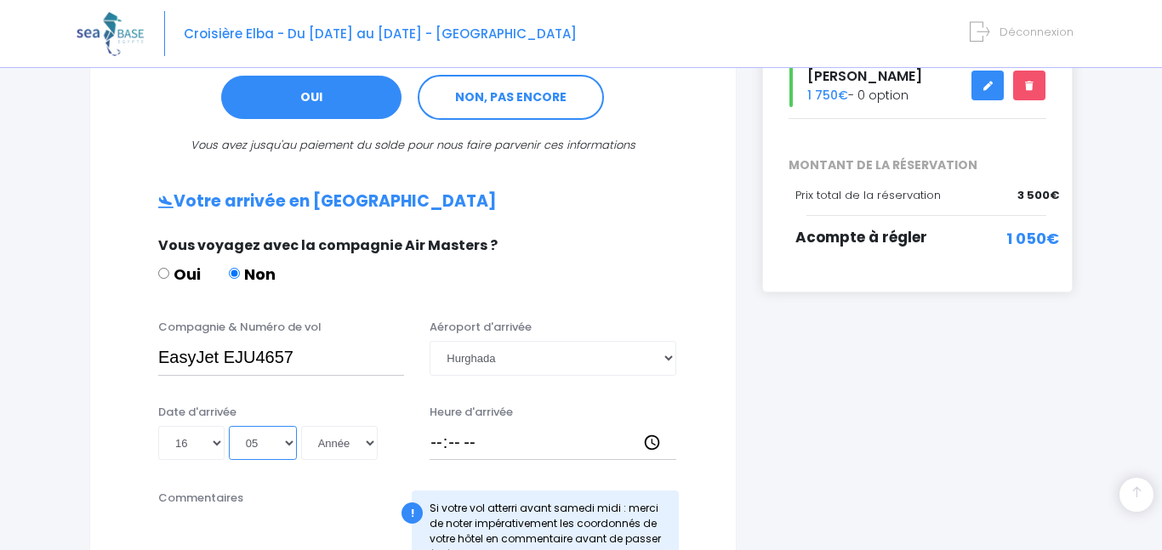
click at [229, 426] on select "Mois 01 02 03 04 05 06 07 08 09 10 11 12" at bounding box center [263, 443] width 68 height 34
click at [359, 444] on select "Année 2045 2044 2043 2042 2041 2040 2039 2038 2037 2036 2035 2034 2033 2032 203…" at bounding box center [339, 443] width 77 height 34
select select "2026"
click at [301, 426] on select "Année 2045 2044 2043 2042 2041 2040 2039 2038 2037 2036 2035 2034 2033 2032 203…" at bounding box center [339, 443] width 77 height 34
type input "2026-05-16"
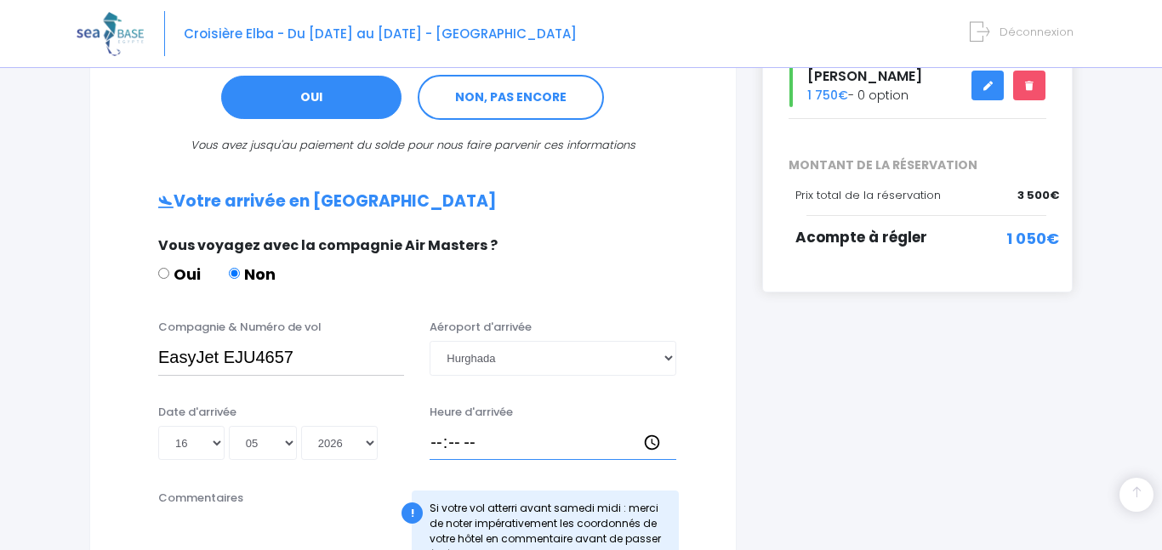
click at [464, 436] on input "Heure d'arrivée" at bounding box center [553, 443] width 246 height 34
type input "18:00"
click at [566, 421] on div "Heure d'arrivée 18:00" at bounding box center [552, 432] width 271 height 57
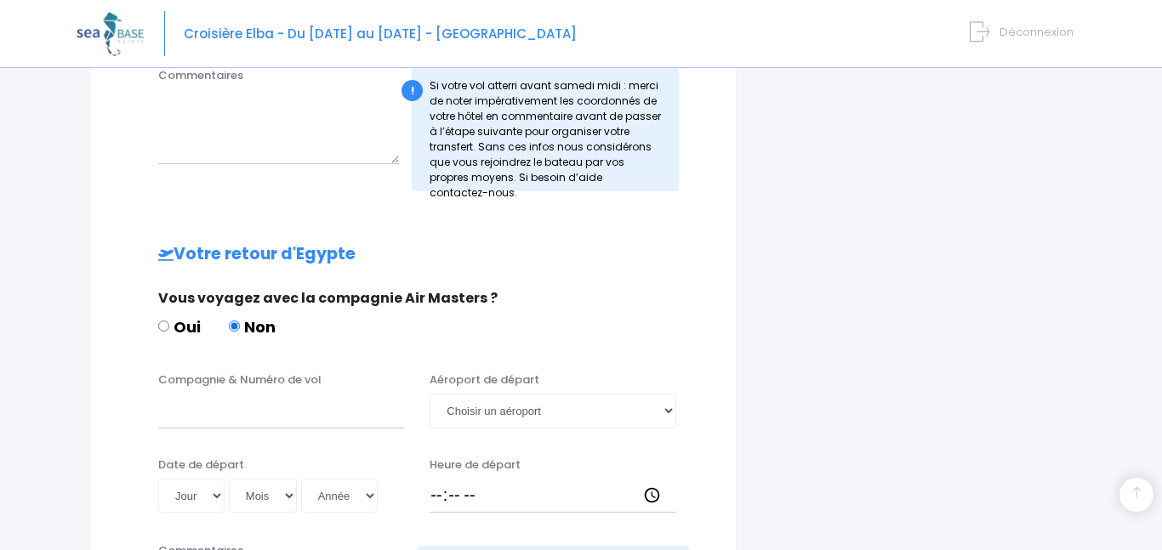
scroll to position [832, 0]
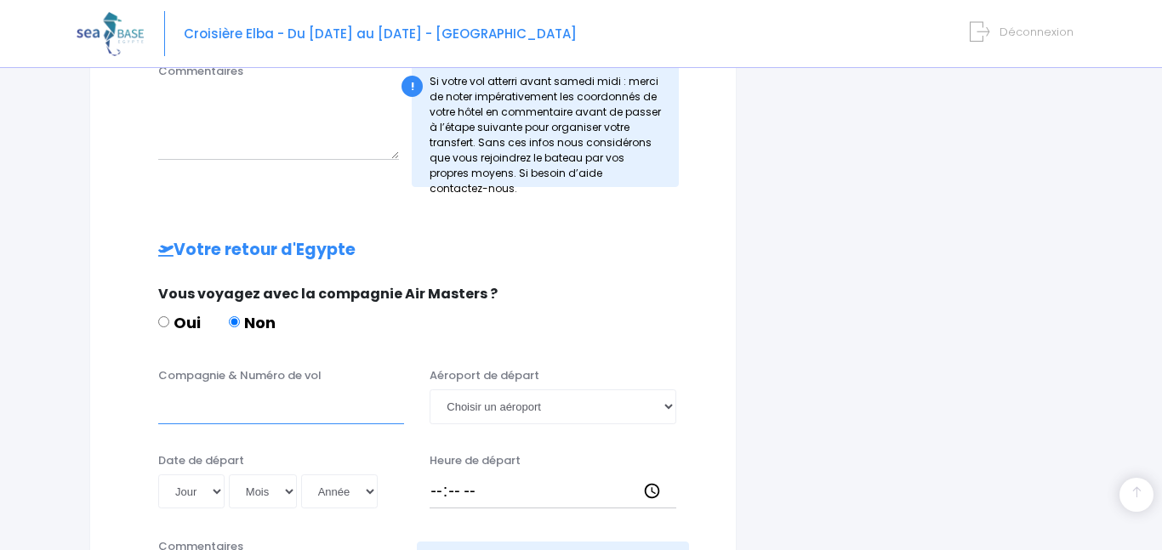
click at [327, 406] on input "Compagnie & Numéro de vol" at bounding box center [281, 407] width 246 height 34
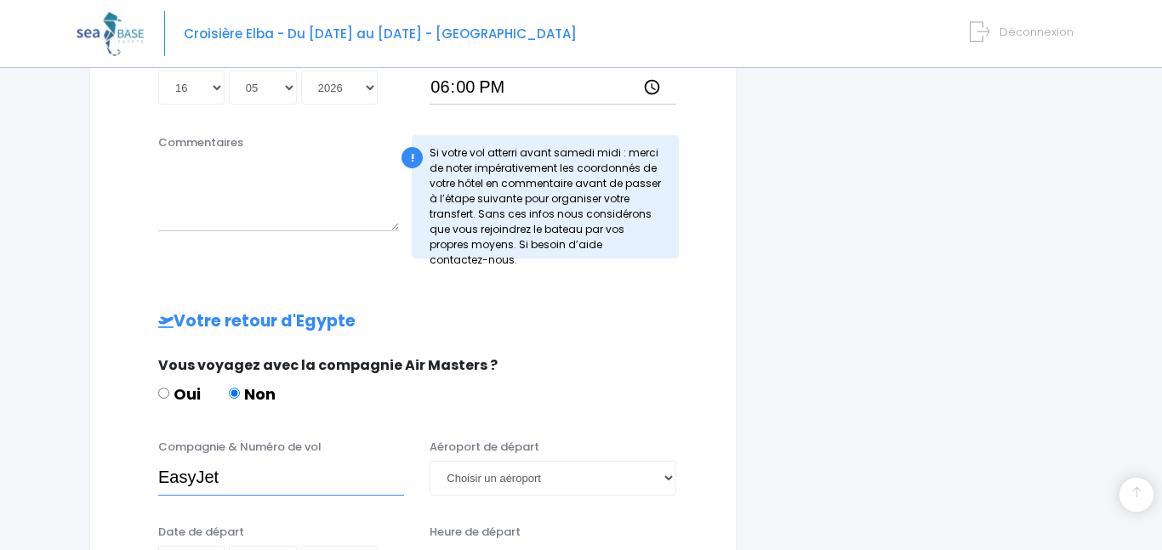
scroll to position [782, 0]
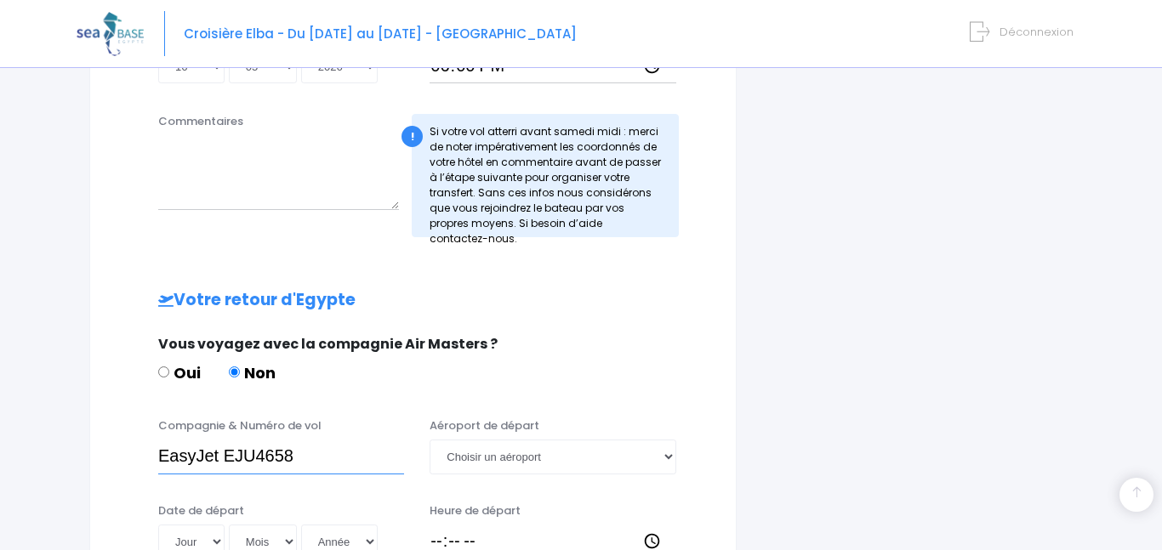
type input "EasyJet EJU4658"
click at [545, 461] on select "Choisir un aéroport Hurghada Marsa Alam" at bounding box center [553, 457] width 246 height 34
select select "Hurghada"
click at [430, 440] on select "Choisir un aéroport Hurghada Marsa Alam" at bounding box center [553, 457] width 246 height 34
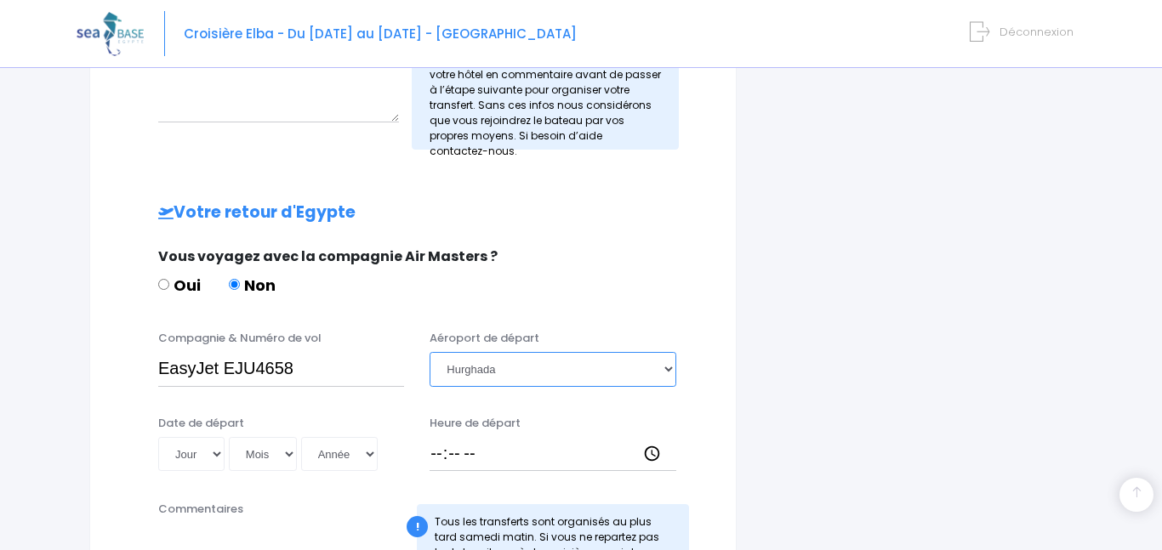
scroll to position [874, 0]
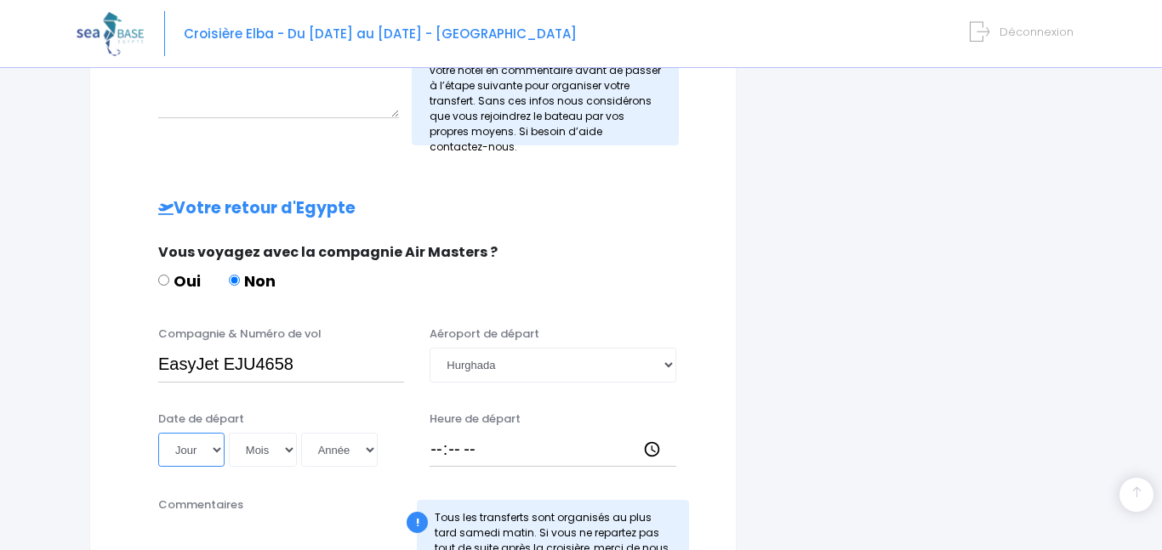
click at [210, 443] on select "Jour 01 02 03 04 05 06 07 08 09 10 11 12 13 14 15 16 17 18 19 20 21 22 23 24 25…" at bounding box center [191, 450] width 66 height 34
select select "23"
click at [158, 433] on select "Jour 01 02 03 04 05 06 07 08 09 10 11 12 13 14 15 16 17 18 19 20 21 22 23 24 25…" at bounding box center [191, 450] width 66 height 34
click at [280, 445] on select "Mois 01 02 03 04 05 06 07 08 09 10 11 12" at bounding box center [263, 450] width 68 height 34
select select "05"
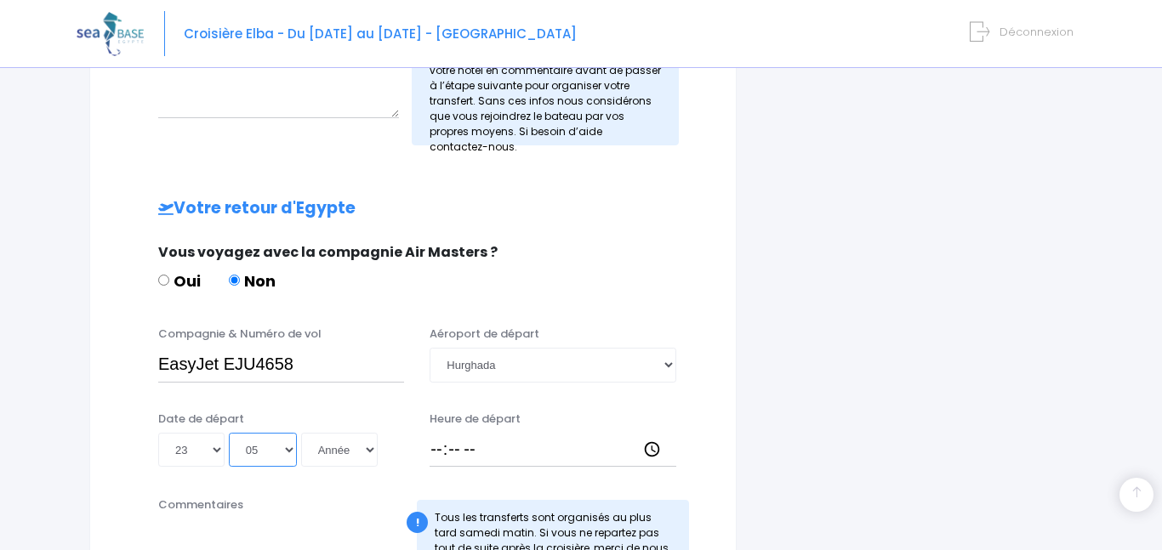
click at [229, 433] on select "Mois 01 02 03 04 05 06 07 08 09 10 11 12" at bounding box center [263, 450] width 68 height 34
click at [360, 445] on select "Année 2045 2044 2043 2042 2041 2040 2039 2038 2037 2036 2035 2034 2033 2032 203…" at bounding box center [339, 450] width 77 height 34
select select "2026"
click at [301, 433] on select "Année 2045 2044 2043 2042 2041 2040 2039 2038 2037 2036 2035 2034 2033 2032 203…" at bounding box center [339, 450] width 77 height 34
type input "2026-05-23"
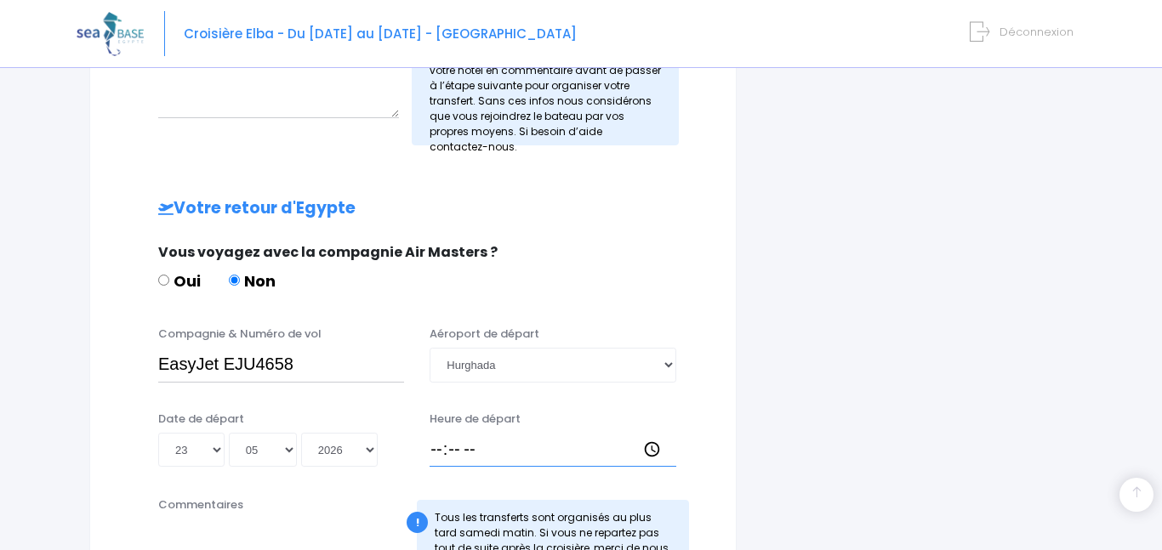
click at [442, 452] on input "Heure de départ" at bounding box center [553, 450] width 246 height 34
type input "18:50"
click at [704, 375] on div "Compagnie & Numéro de vol EasyJet EJU4658 Aéroport de départ Choisir un aéropor…" at bounding box center [412, 359] width 603 height 67
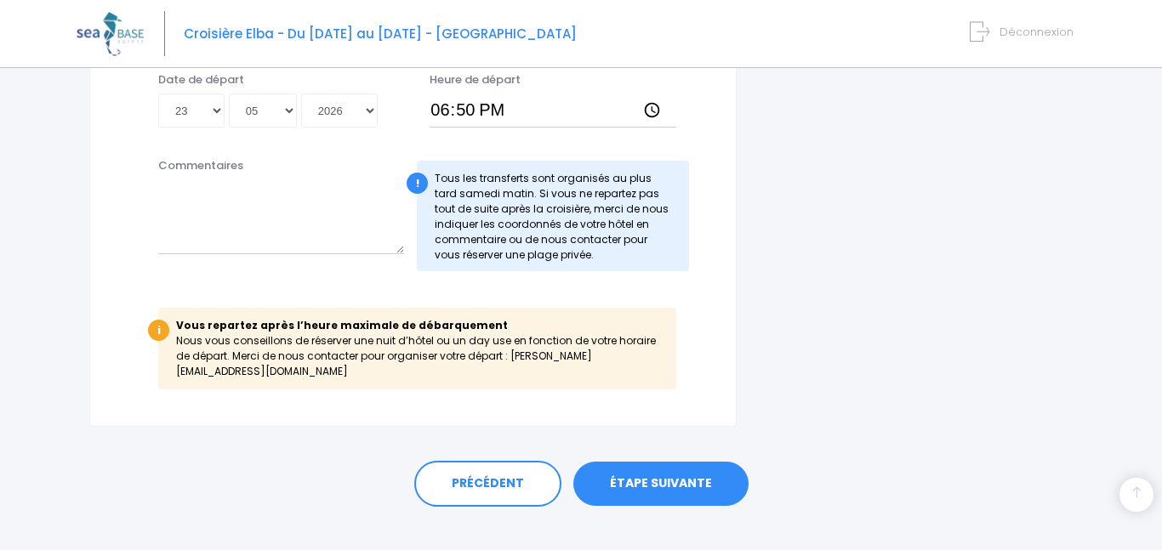
scroll to position [1215, 0]
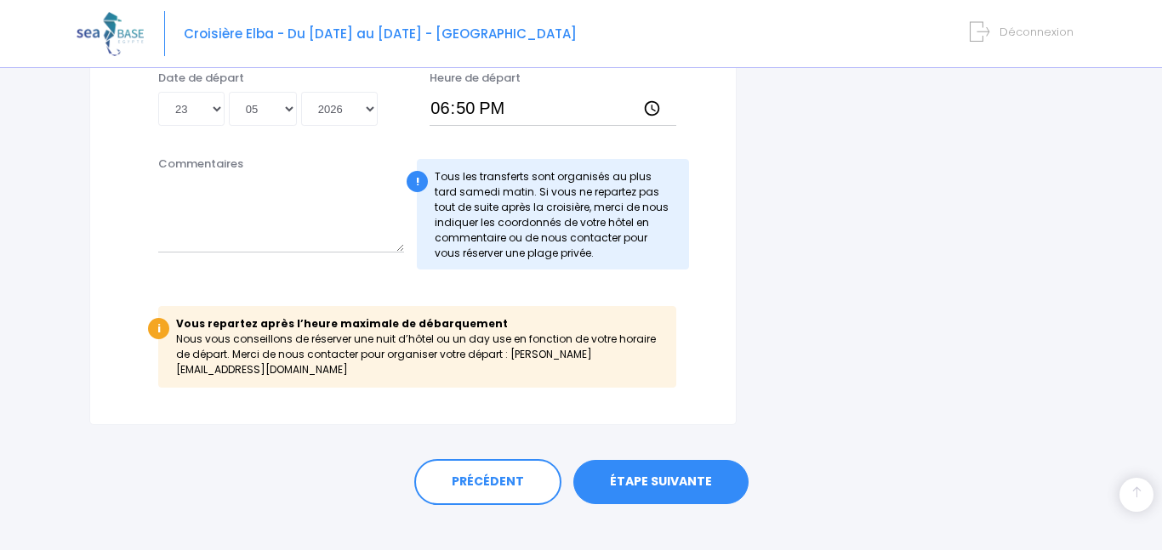
click at [647, 464] on link "ÉTAPE SUIVANTE" at bounding box center [660, 482] width 175 height 44
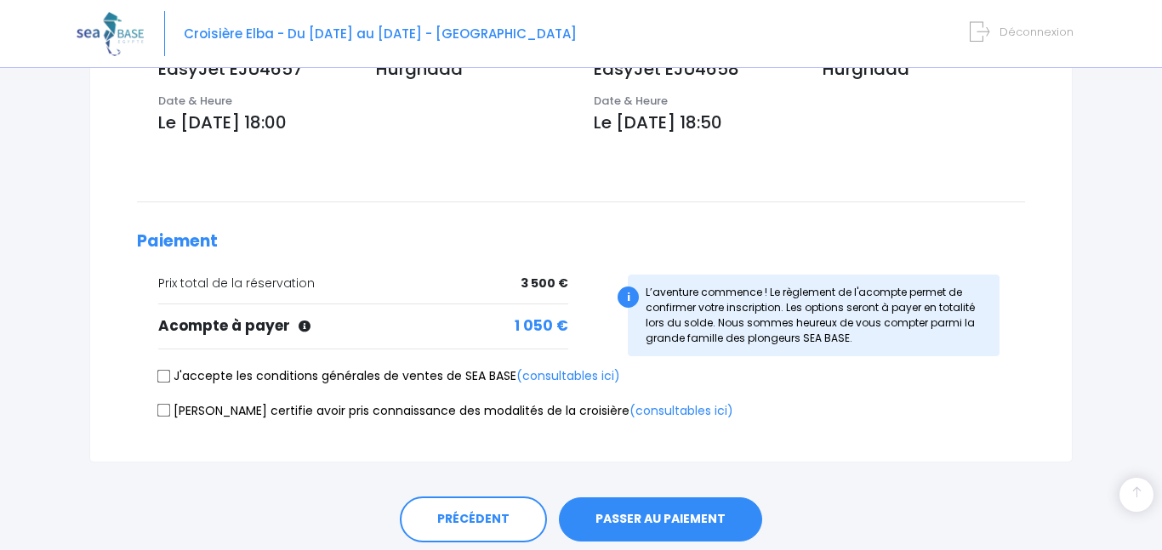
scroll to position [635, 0]
click at [206, 369] on label "J'accepte les conditions générales de ventes de SEA BASE (consultables ici)" at bounding box center [389, 376] width 462 height 18
click at [171, 369] on input "J'accepte les conditions générales de ventes de SEA BASE (consultables ici)" at bounding box center [164, 375] width 14 height 14
checkbox input "true"
click at [174, 407] on label "[PERSON_NAME] certifie avoir pris connaissance des modalités de la croisière (c…" at bounding box center [445, 411] width 575 height 18
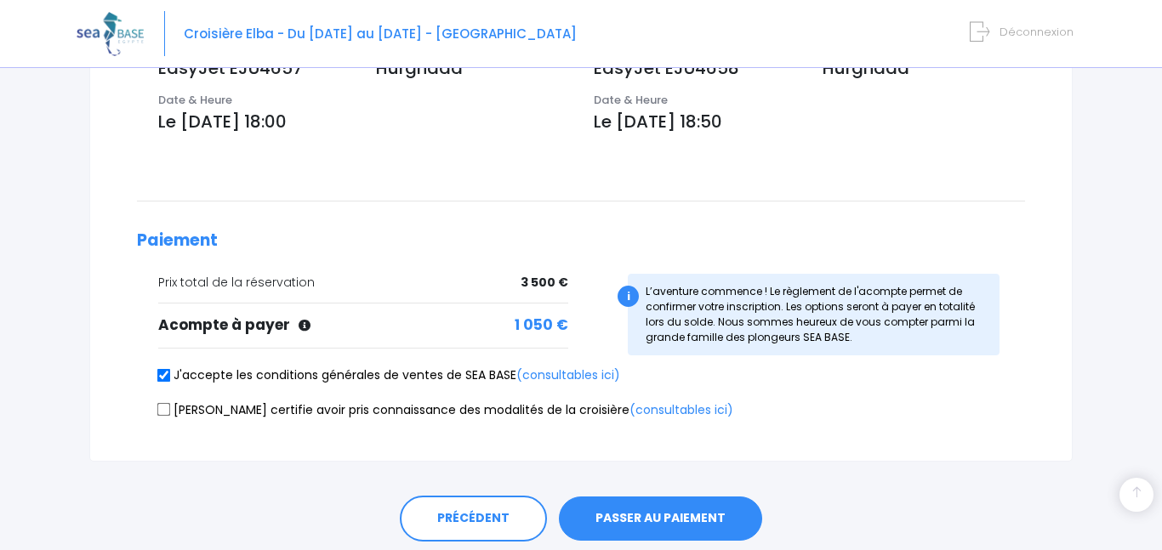
click at [171, 407] on input "[PERSON_NAME] certifie avoir pris connaissance des modalités de la croisière (c…" at bounding box center [164, 410] width 14 height 14
checkbox input "true"
click at [693, 516] on button "PASSER AU PAIEMENT" at bounding box center [660, 519] width 203 height 44
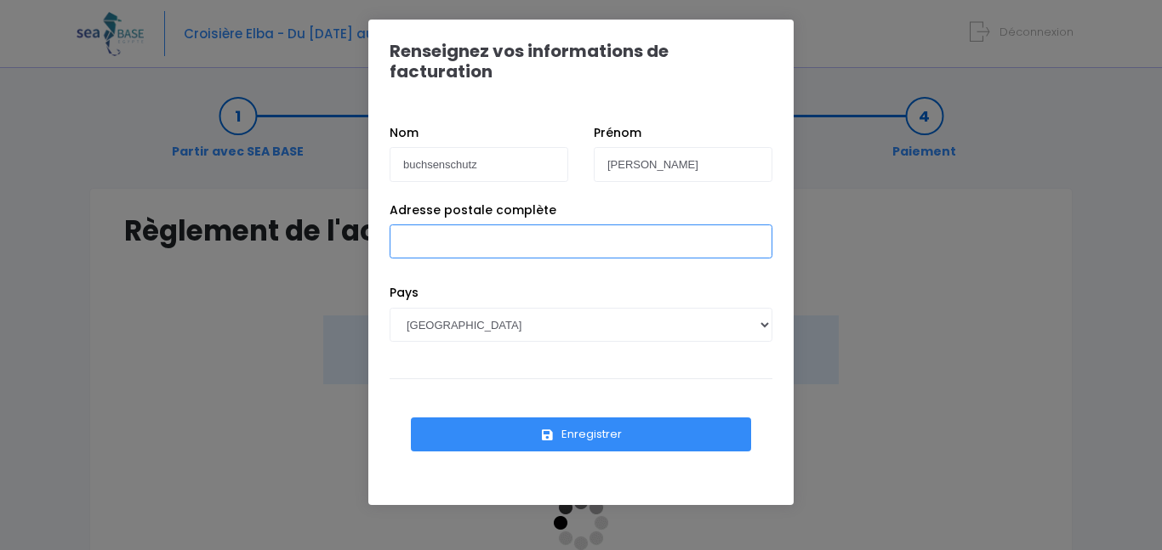
click at [505, 225] on input "Adresse postale complète" at bounding box center [581, 242] width 383 height 34
type input "[STREET_ADDRESS][PERSON_NAME]"
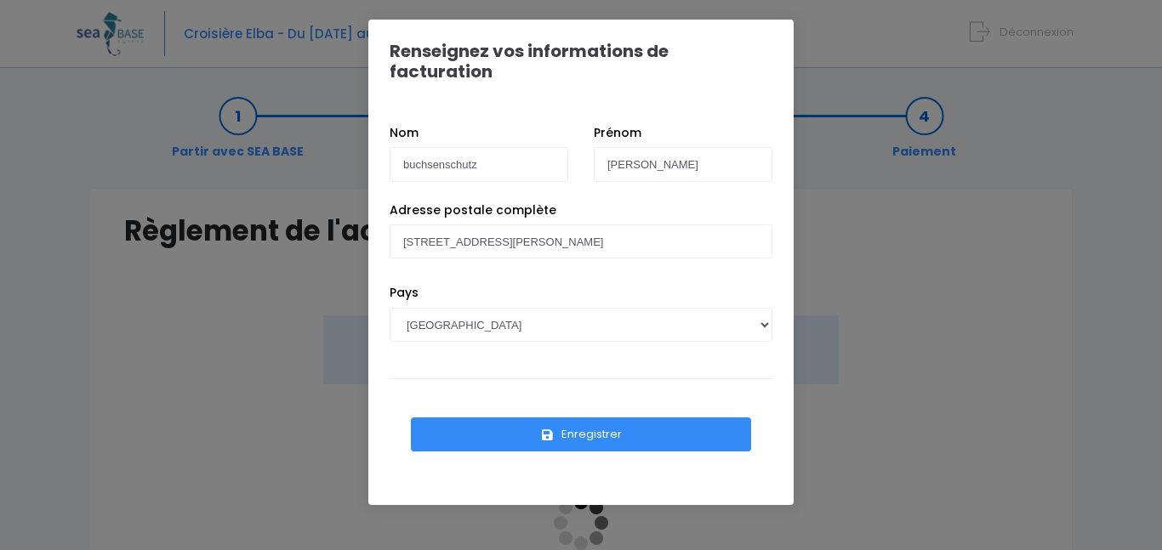
click at [565, 418] on button "Enregistrer" at bounding box center [581, 435] width 340 height 34
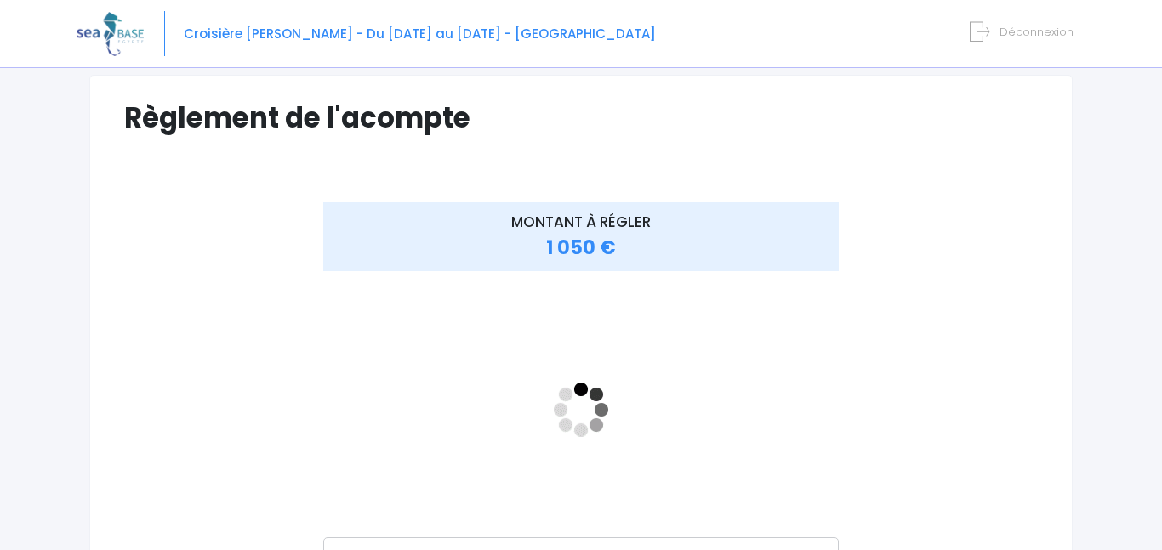
scroll to position [116, 0]
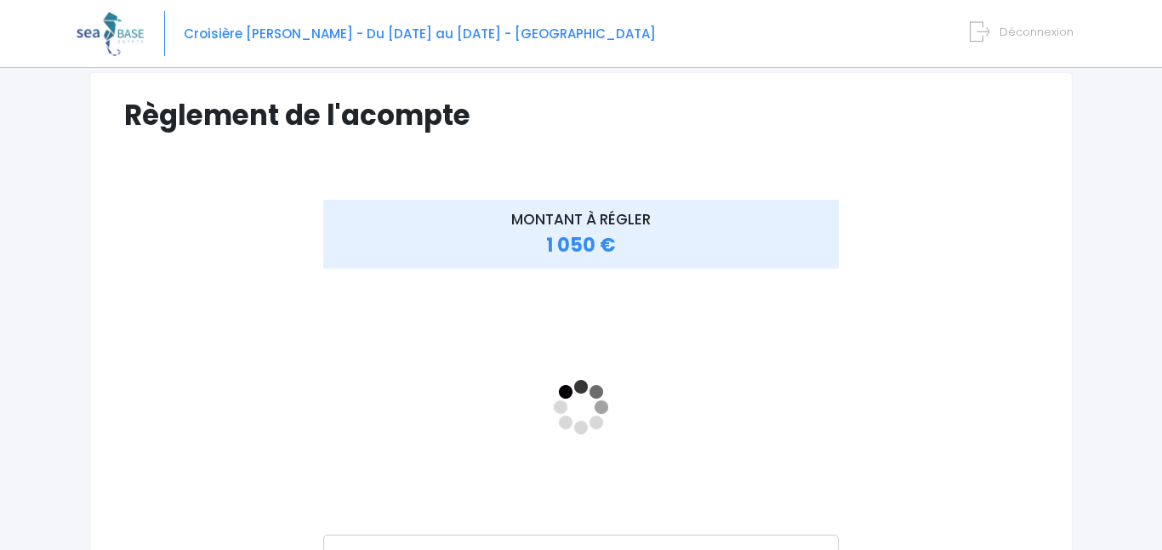
click at [476, 237] on div "MONTANT À RÉGLER 1 050 €" at bounding box center [581, 234] width 516 height 69
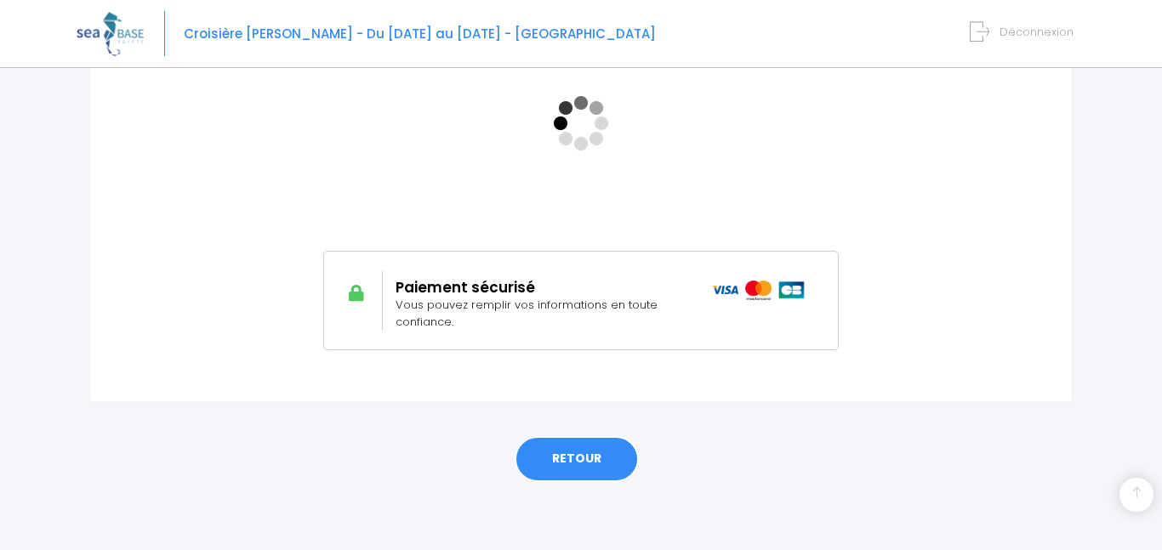
click at [556, 449] on link "RETOUR" at bounding box center [577, 459] width 124 height 46
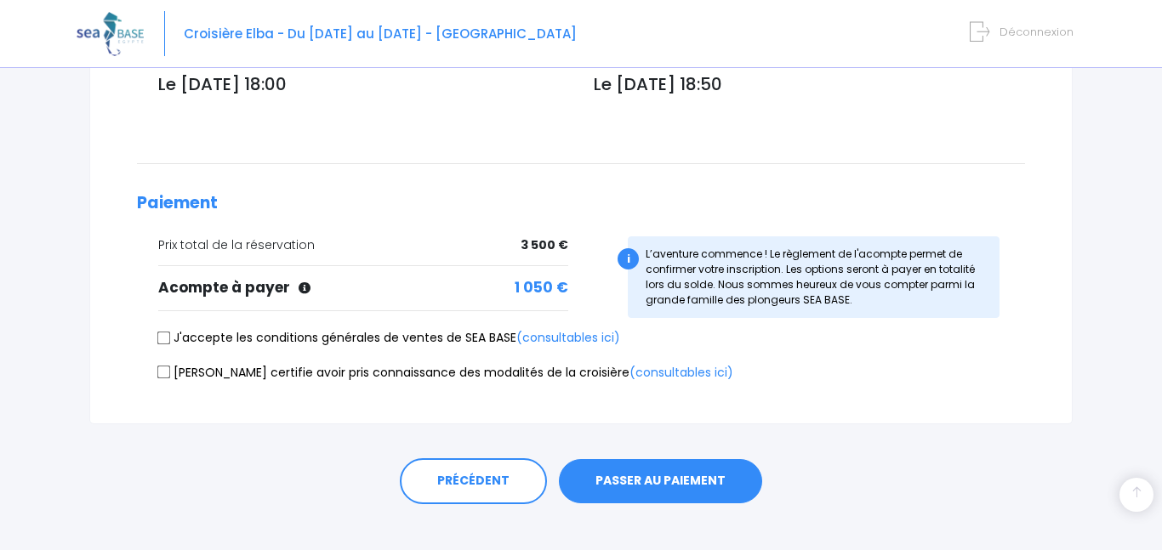
scroll to position [695, 0]
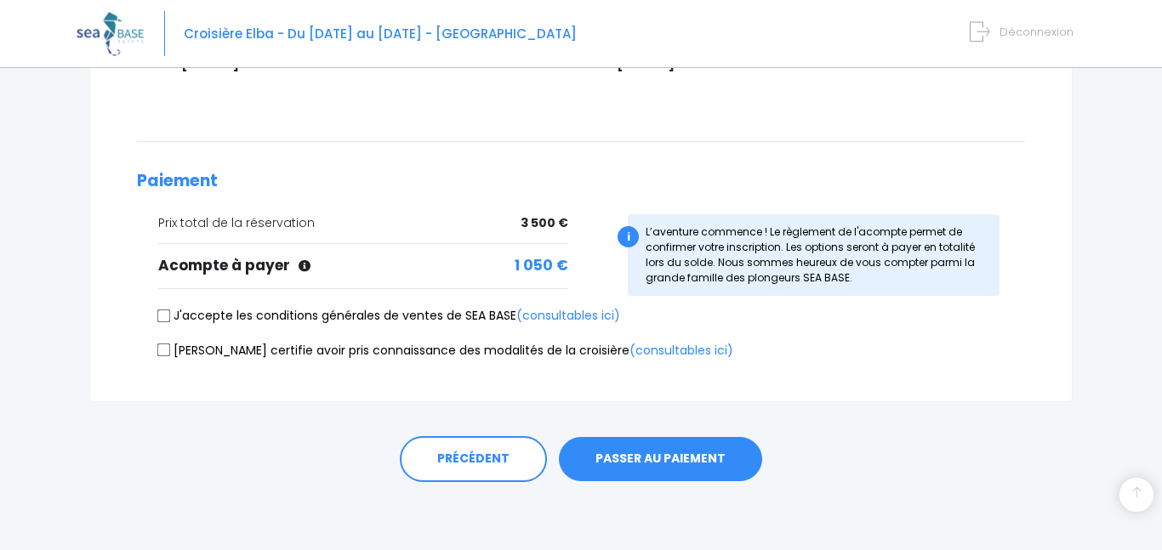
click at [273, 313] on label "J'accepte les conditions générales de ventes de SEA BASE (consultables ici)" at bounding box center [389, 316] width 462 height 18
click at [171, 313] on input "J'accepte les conditions générales de ventes de SEA BASE (consultables ici)" at bounding box center [164, 316] width 14 height 14
checkbox input "true"
click at [253, 349] on label "Je certifie avoir pris connaissance des modalités de la croisière (consultables…" at bounding box center [445, 351] width 575 height 18
click at [171, 349] on input "Je certifie avoir pris connaissance des modalités de la croisière (consultables…" at bounding box center [164, 351] width 14 height 14
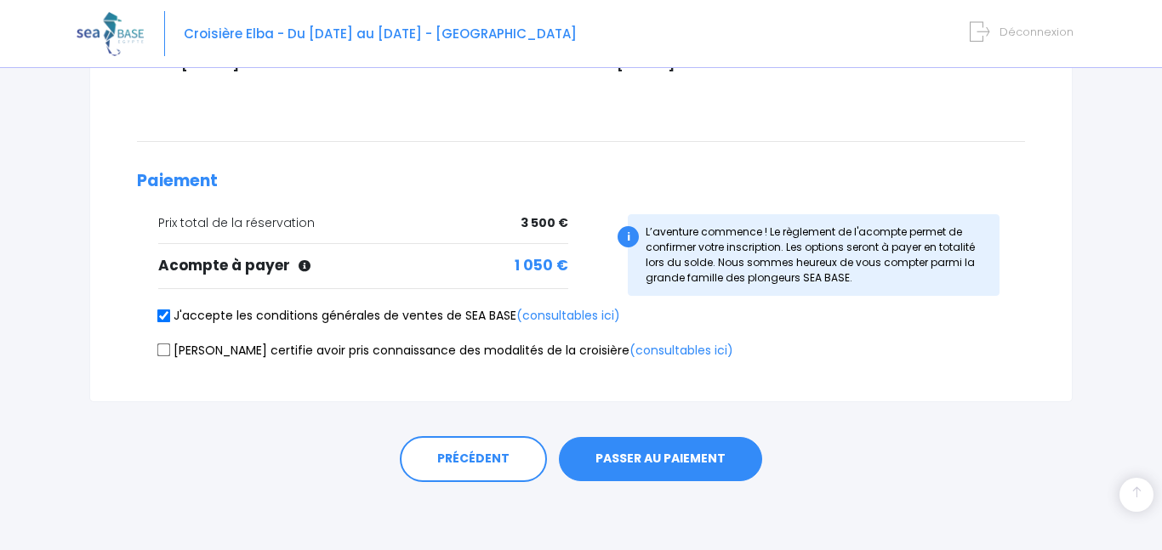
checkbox input "true"
click at [620, 460] on button "PASSER AU PAIEMENT" at bounding box center [660, 459] width 203 height 44
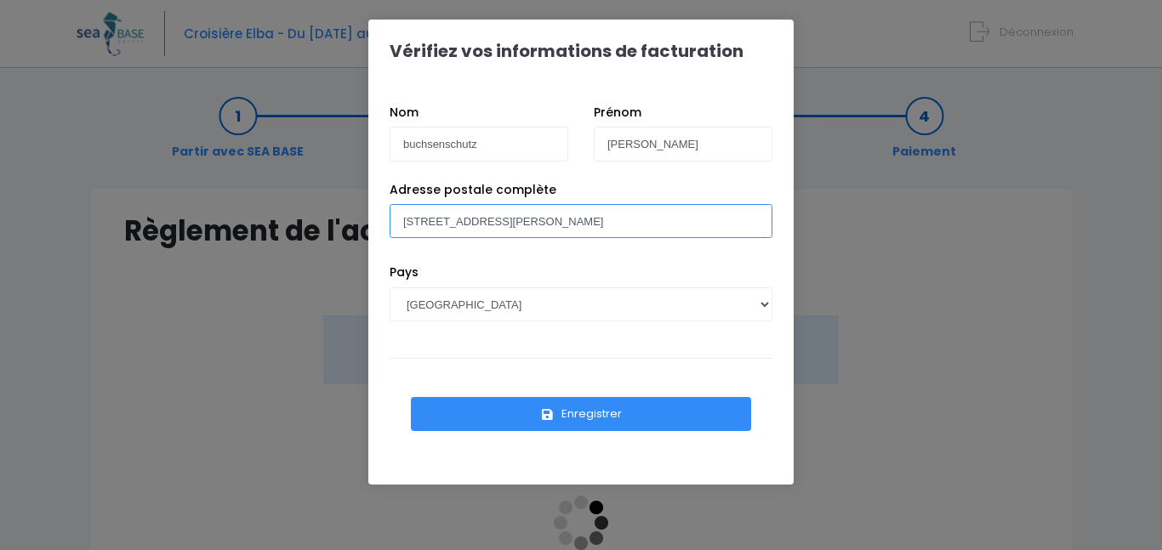
click at [542, 225] on input "[STREET_ADDRESS][PERSON_NAME]" at bounding box center [581, 221] width 383 height 34
type input "[STREET_ADDRESS][PERSON_NAME]"
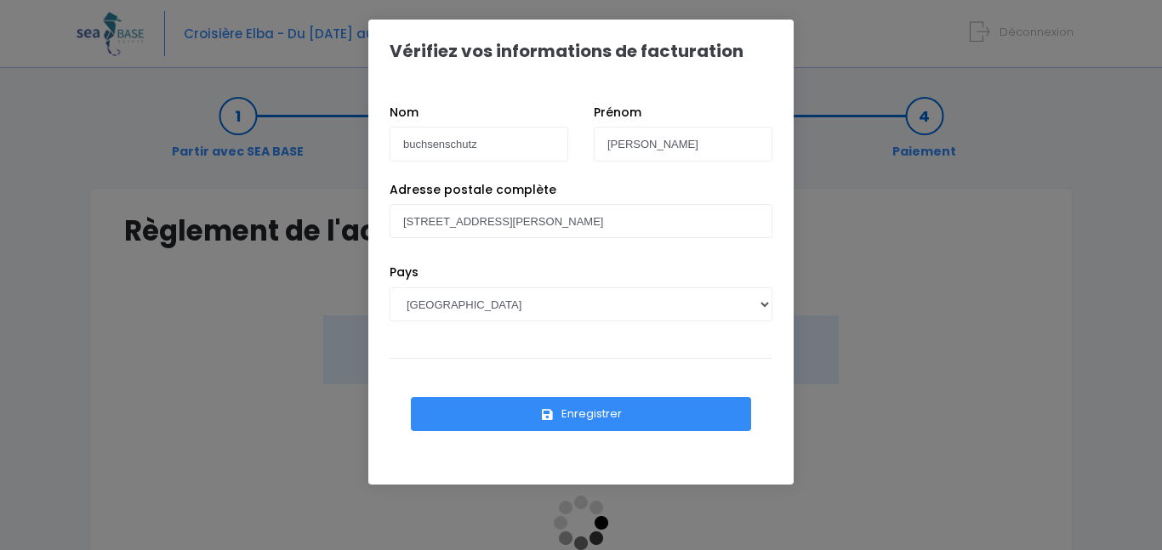
click at [598, 407] on button "Enregistrer" at bounding box center [581, 414] width 340 height 34
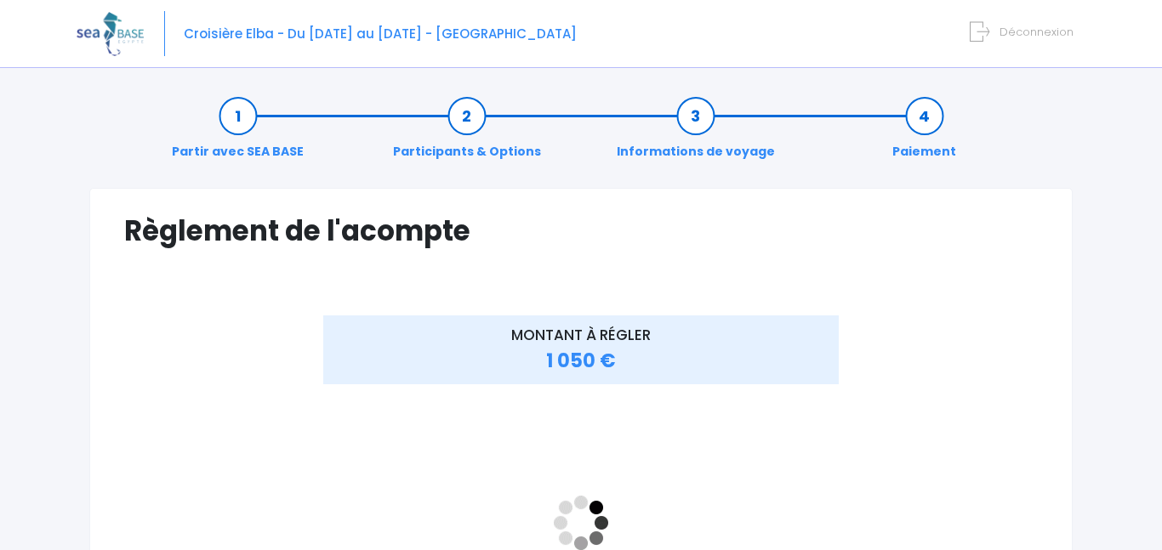
click at [949, 487] on div "MONTANT À RÉGLER 1 050 €" at bounding box center [581, 546] width 914 height 460
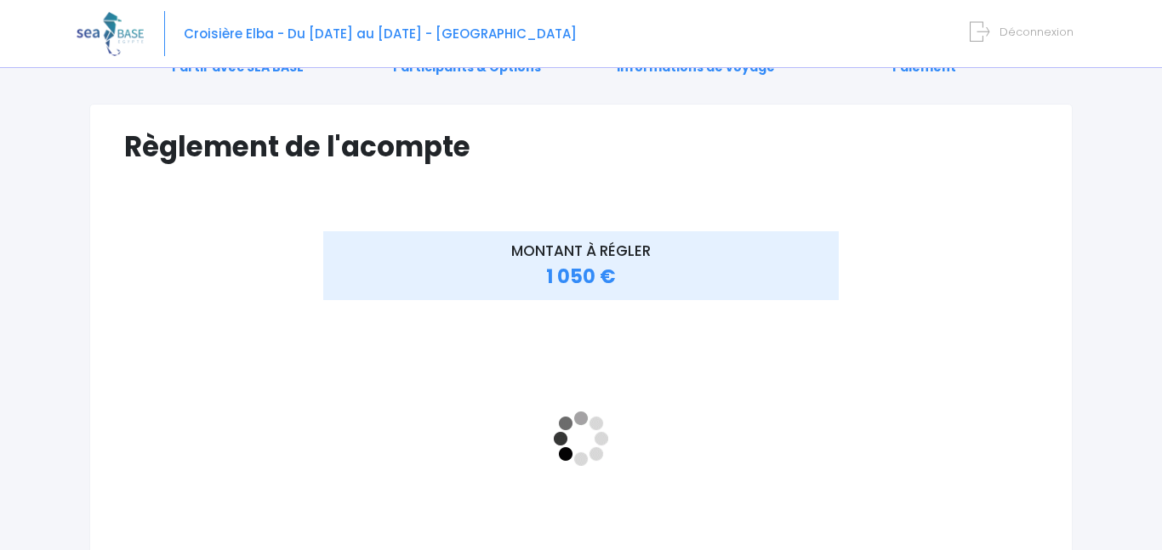
scroll to position [88, 0]
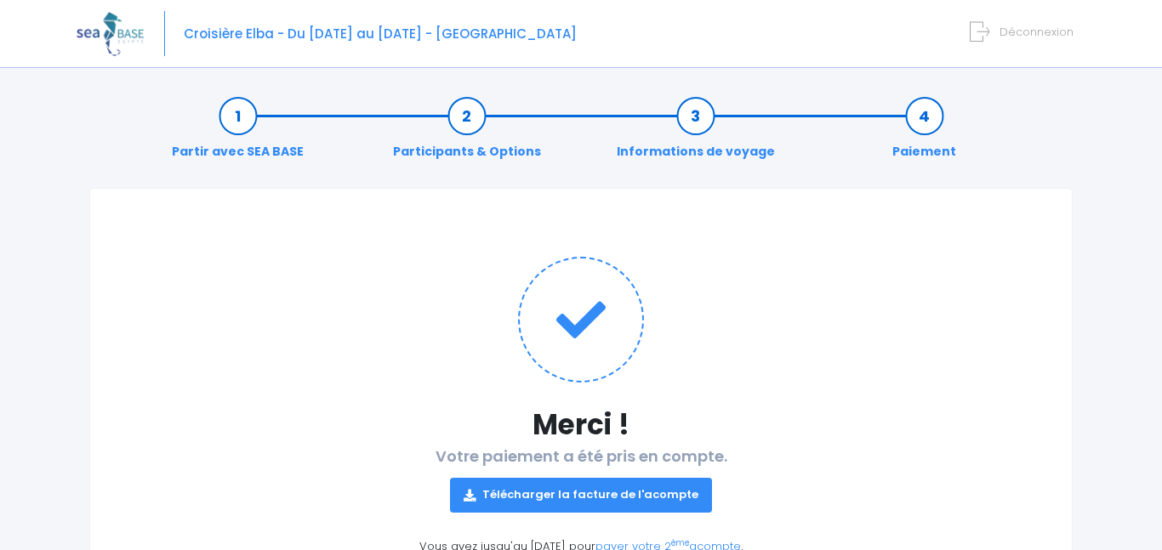
scroll to position [116, 0]
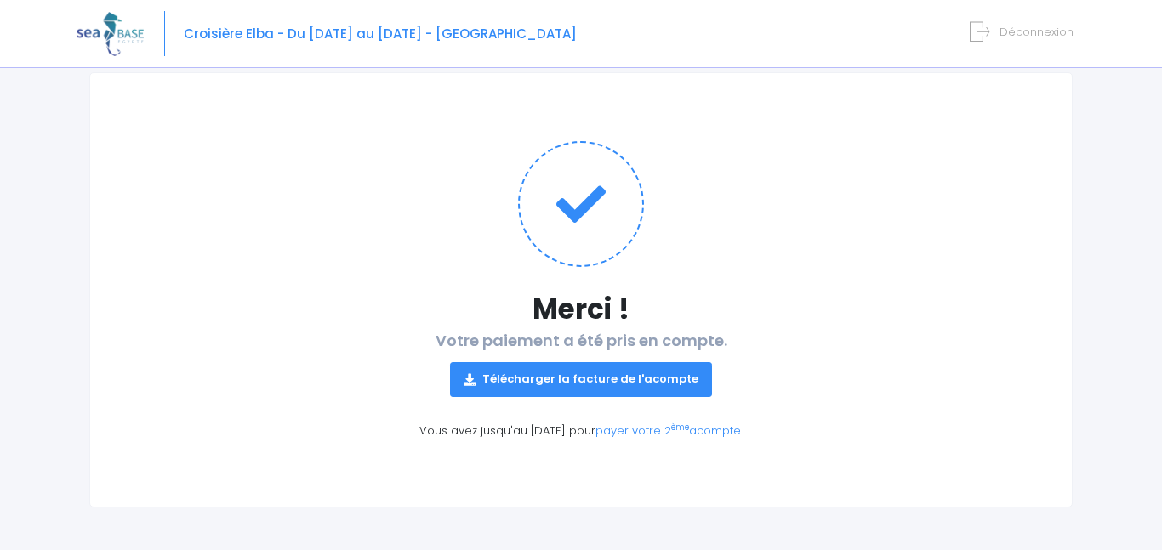
click at [624, 371] on link "Télécharger la facture de l'acompte" at bounding box center [581, 379] width 262 height 34
click at [799, 385] on p "Télécharger la facture de l'acompte" at bounding box center [581, 373] width 914 height 47
